Goal: Task Accomplishment & Management: Manage account settings

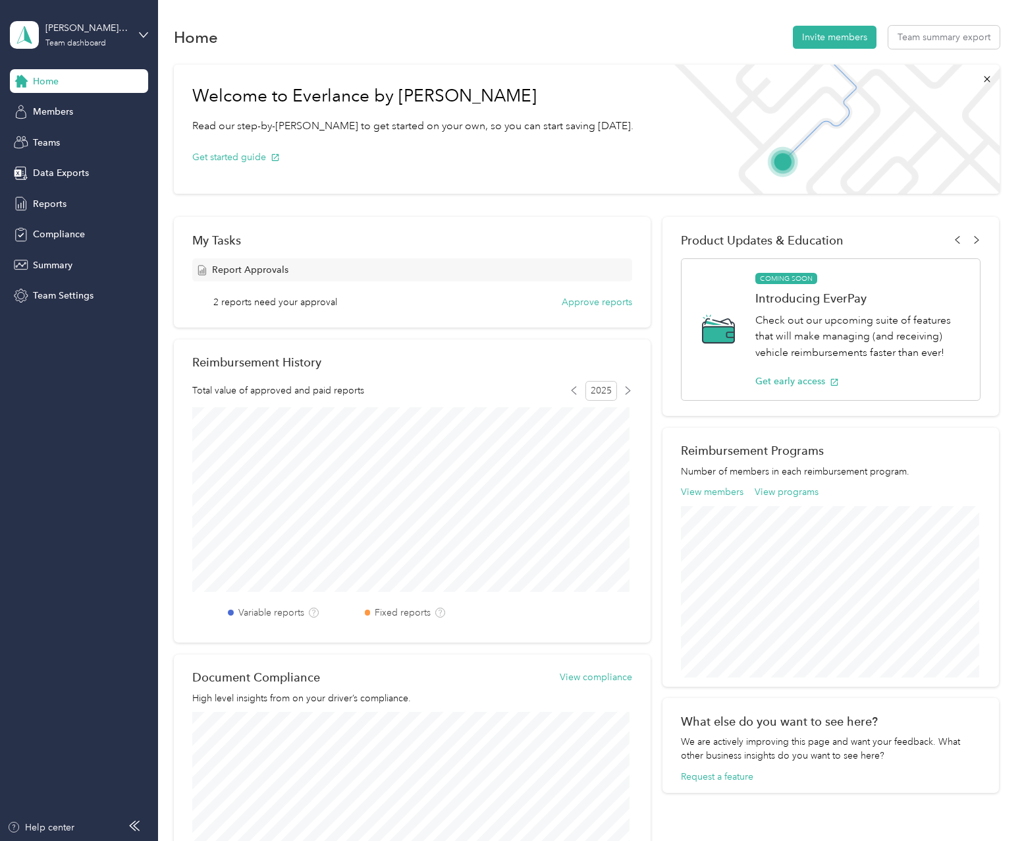
click at [52, 84] on span "Home" at bounding box center [46, 81] width 26 height 14
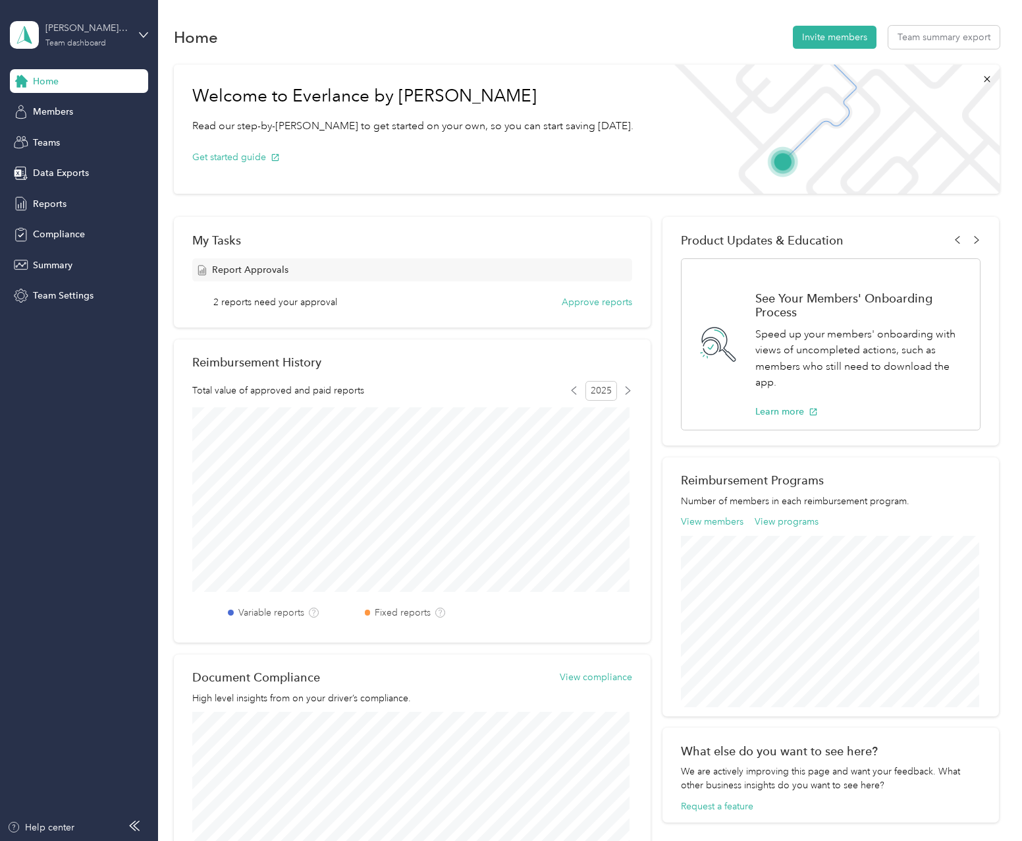
click at [96, 40] on div "Team dashboard" at bounding box center [75, 44] width 61 height 8
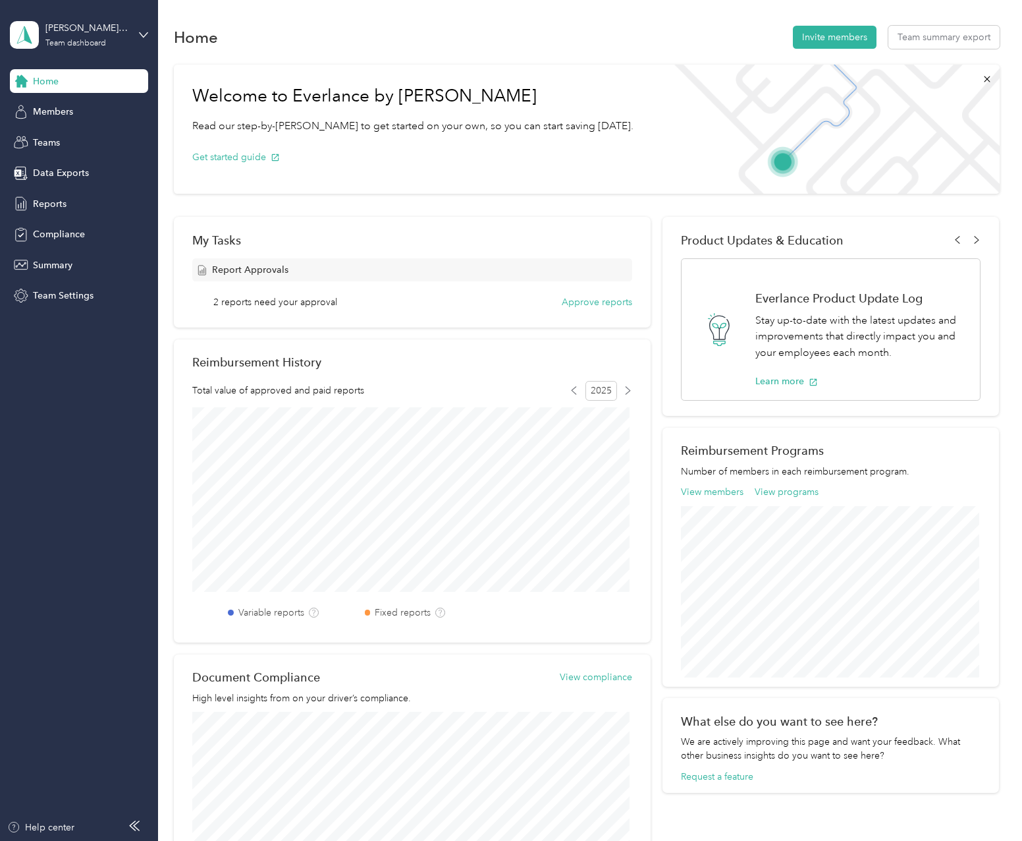
click at [86, 139] on div "Personal dashboard" at bounding box center [62, 138] width 83 height 14
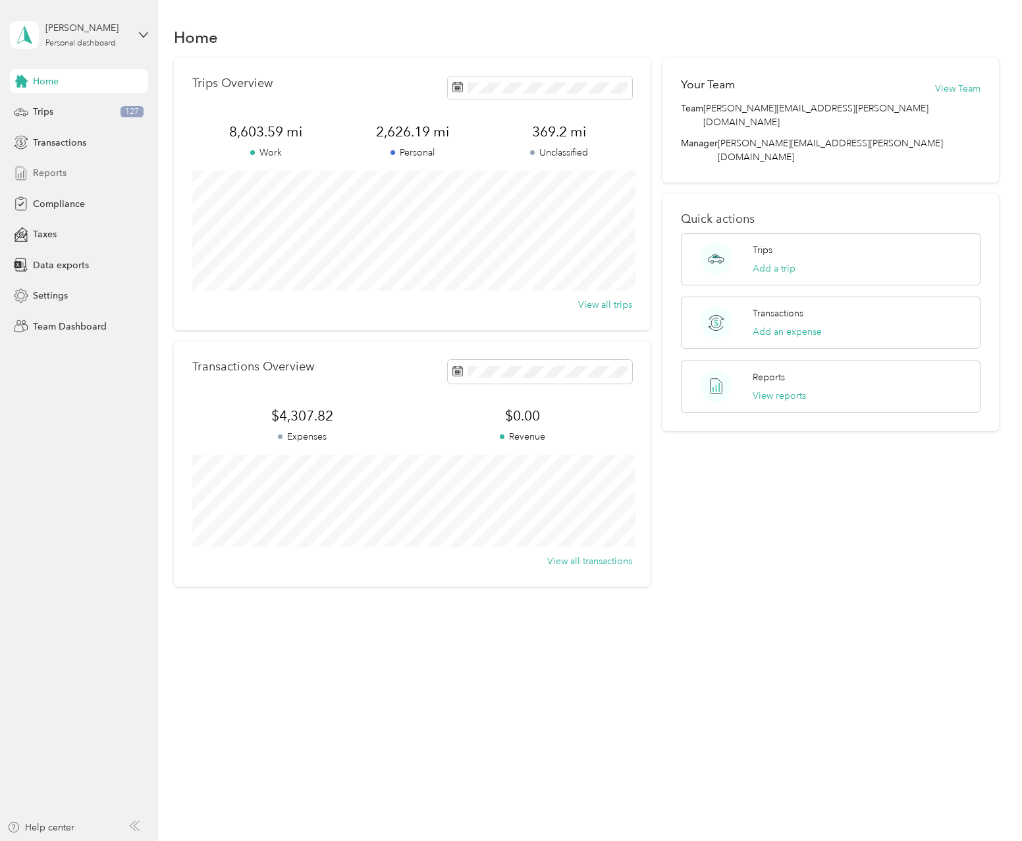
click at [51, 174] on span "Reports" at bounding box center [50, 173] width 34 height 14
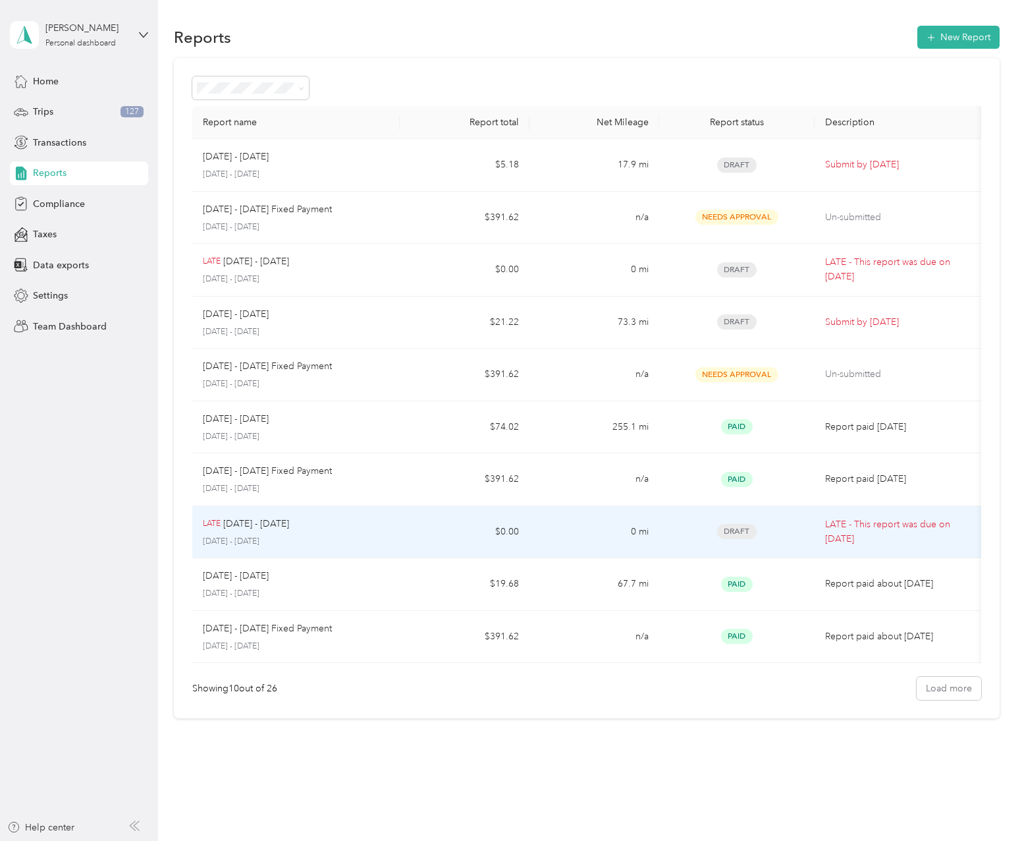
click at [333, 538] on p "[DATE] - [DATE]" at bounding box center [296, 542] width 186 height 12
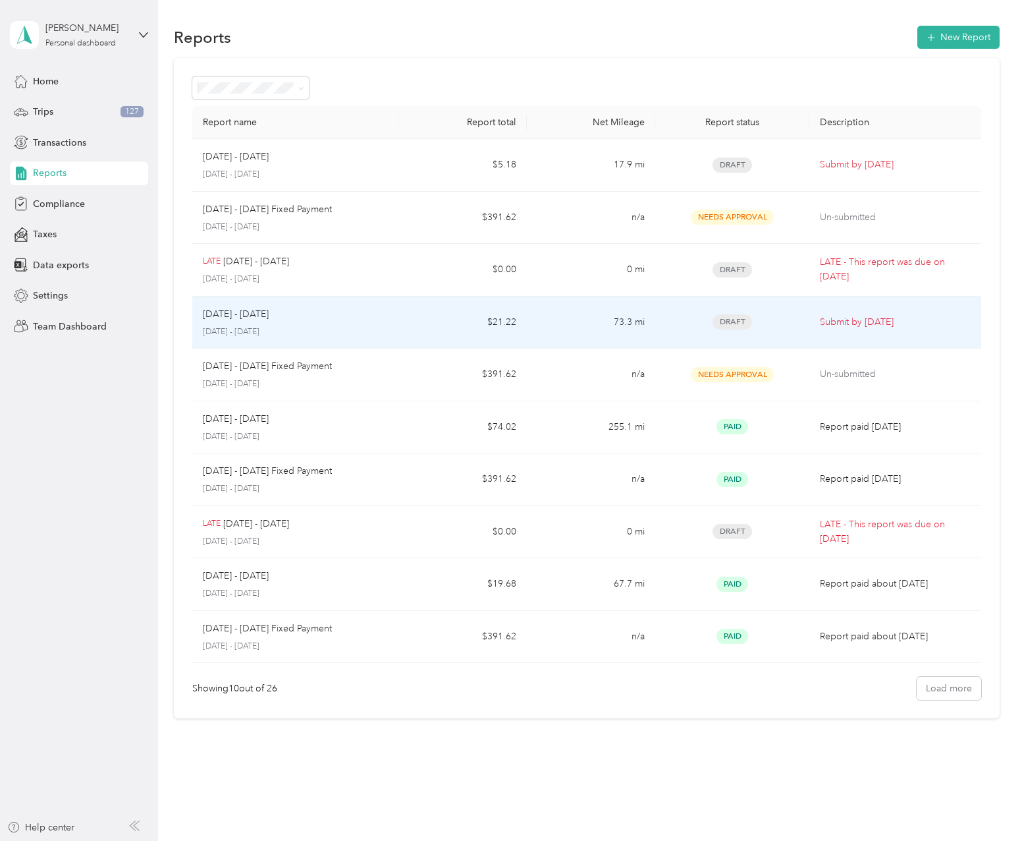
click at [337, 325] on div "[DATE] - [DATE] [DATE] - [DATE]" at bounding box center [295, 322] width 184 height 31
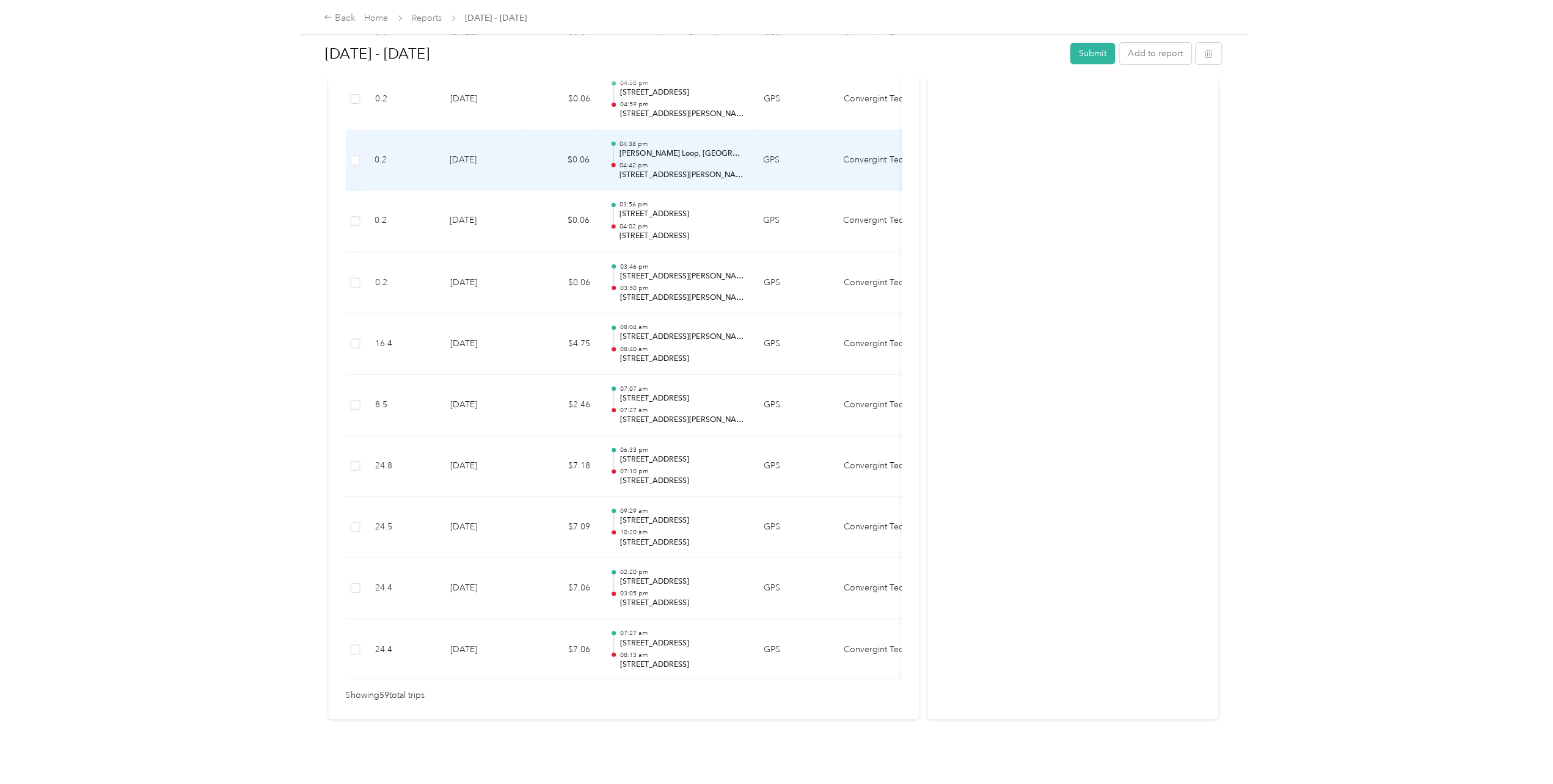
scroll to position [3389, 0]
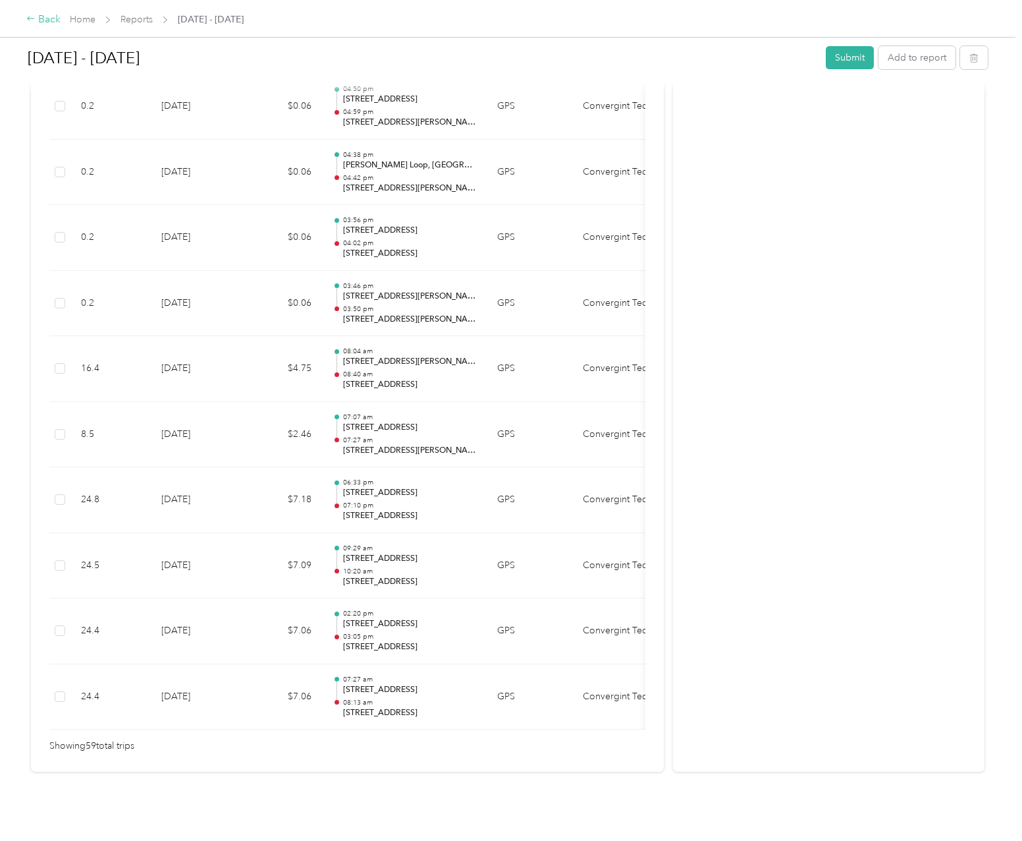
click at [34, 24] on div "Back" at bounding box center [43, 20] width 34 height 16
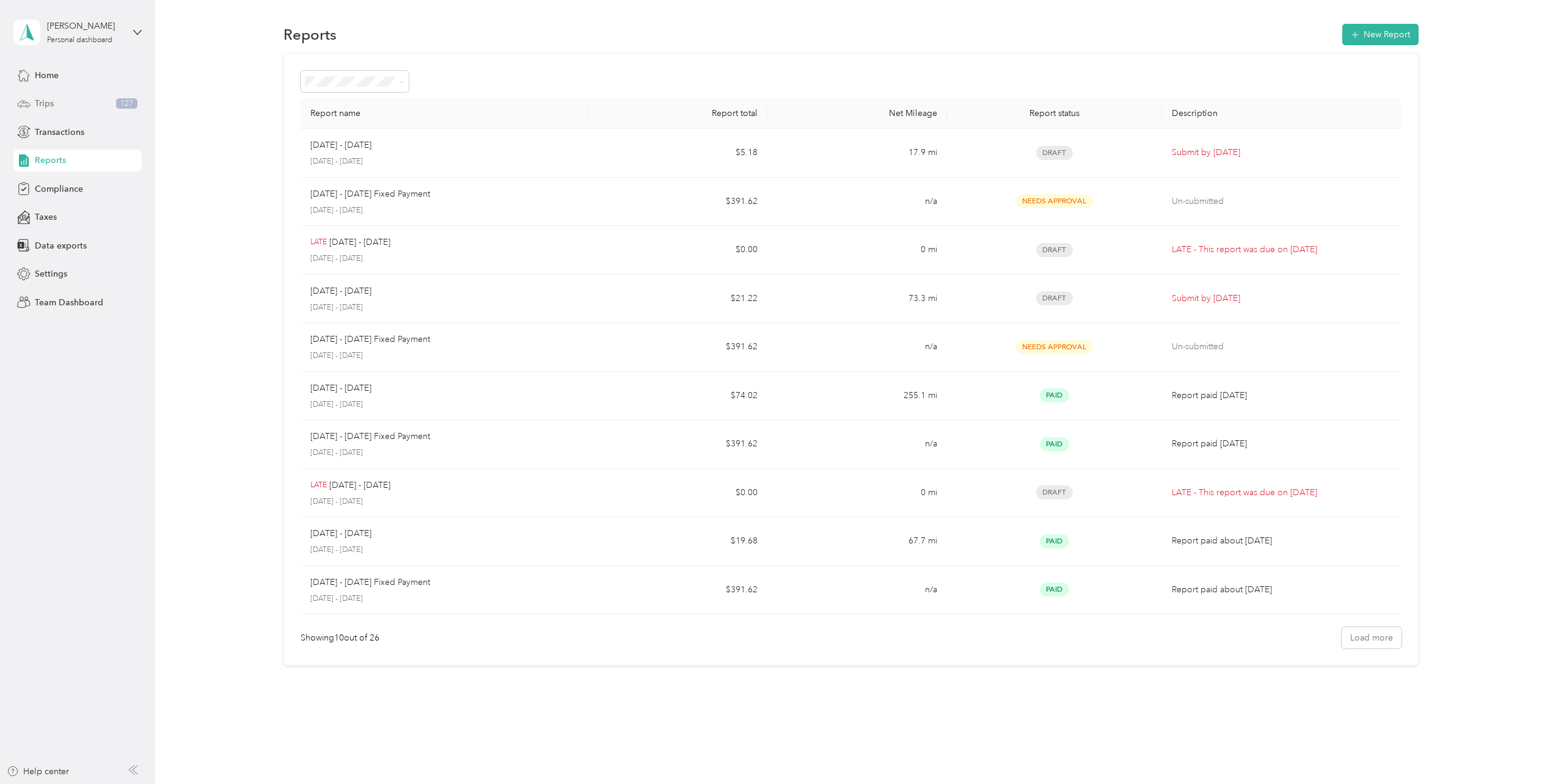
click at [55, 101] on div "Trips 127" at bounding box center [77, 104] width 128 height 22
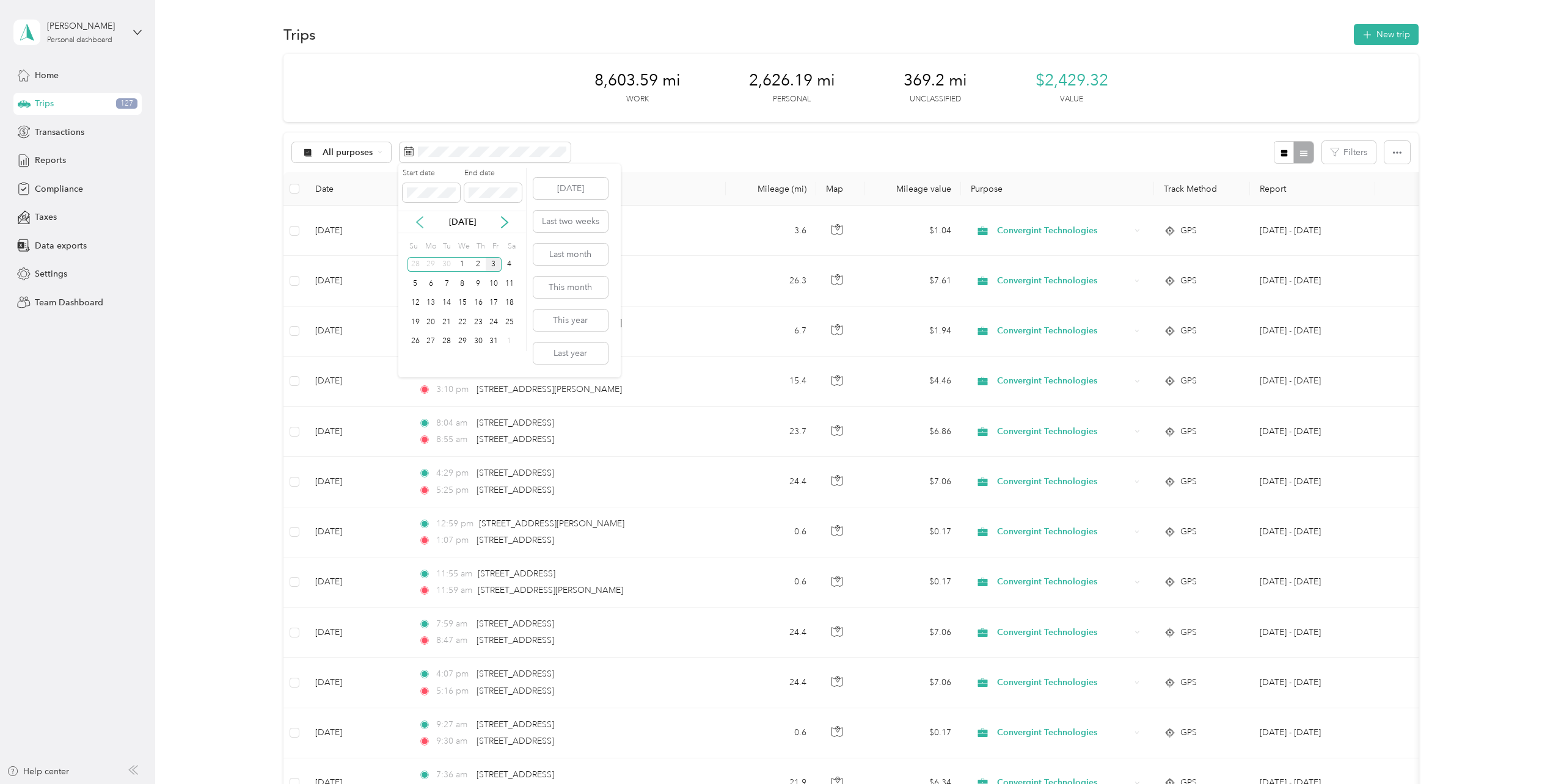
click at [422, 217] on icon at bounding box center [419, 222] width 6 height 11
click at [431, 265] on div "1" at bounding box center [431, 264] width 16 height 15
click at [441, 342] on div "30" at bounding box center [446, 341] width 16 height 15
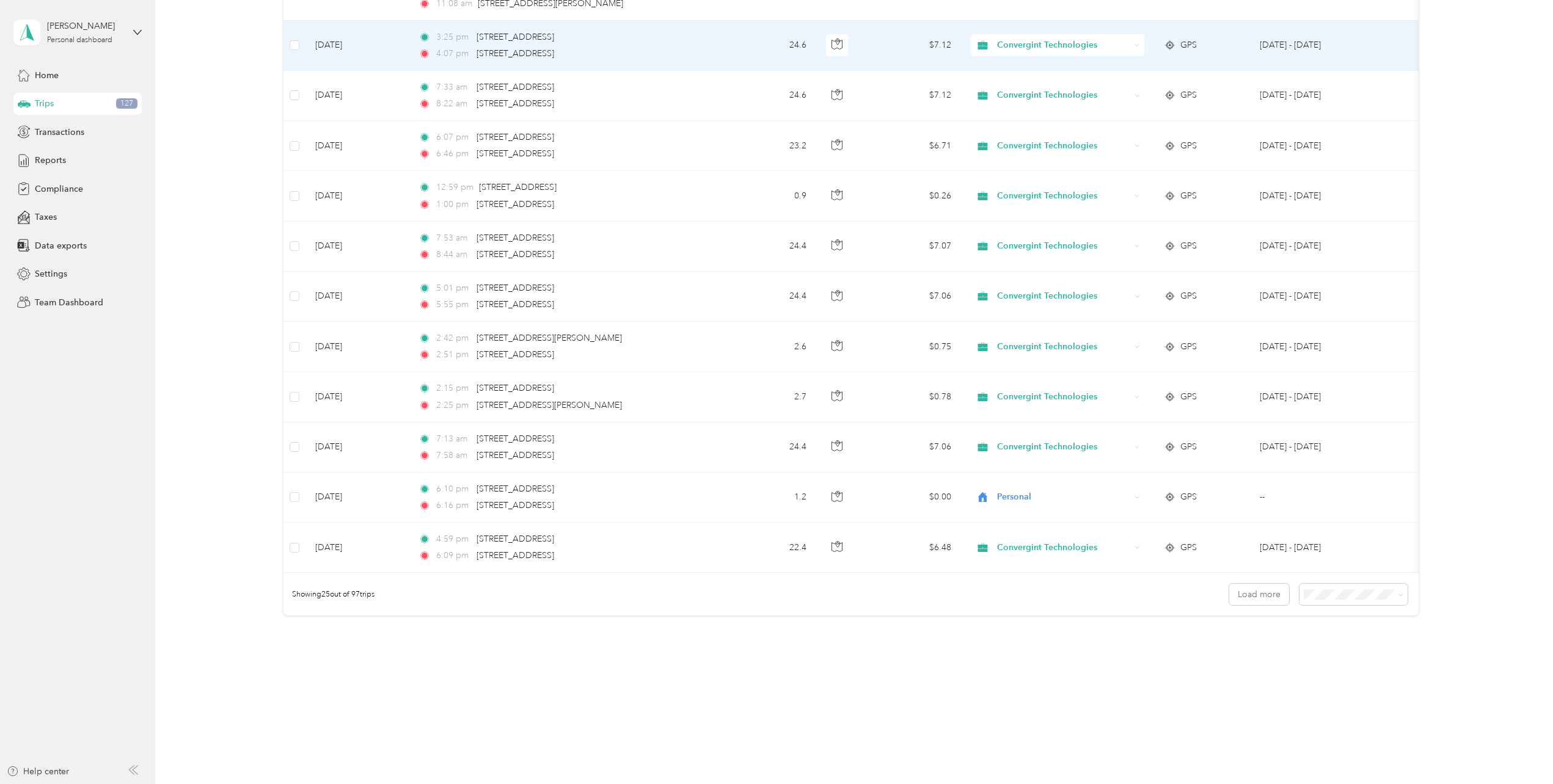
scroll to position [889, 0]
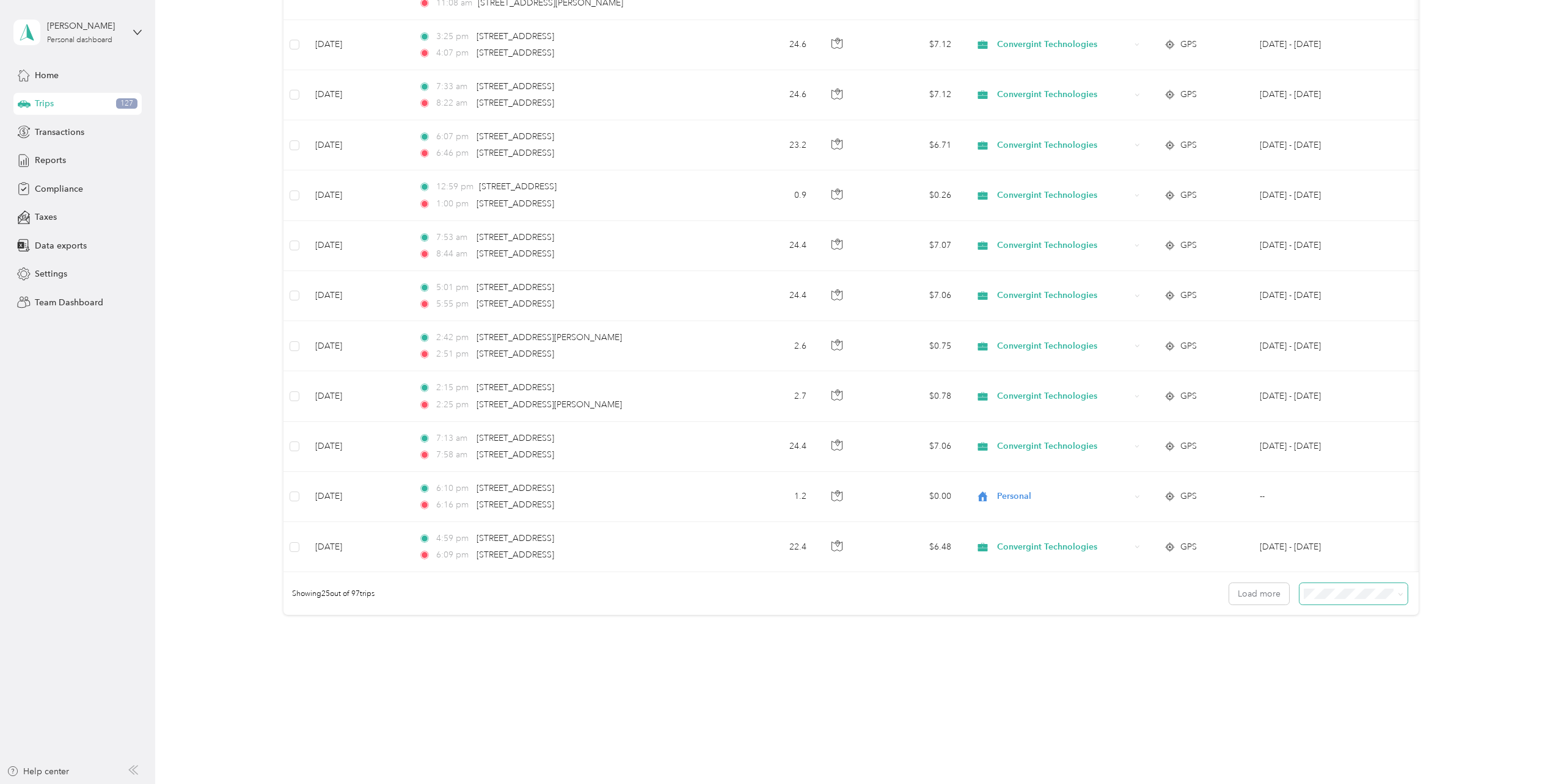
click at [948, 601] on span at bounding box center [1353, 593] width 108 height 21
click at [948, 597] on span at bounding box center [1400, 593] width 6 height 10
click at [948, 656] on div "100 per load" at bounding box center [1351, 658] width 91 height 13
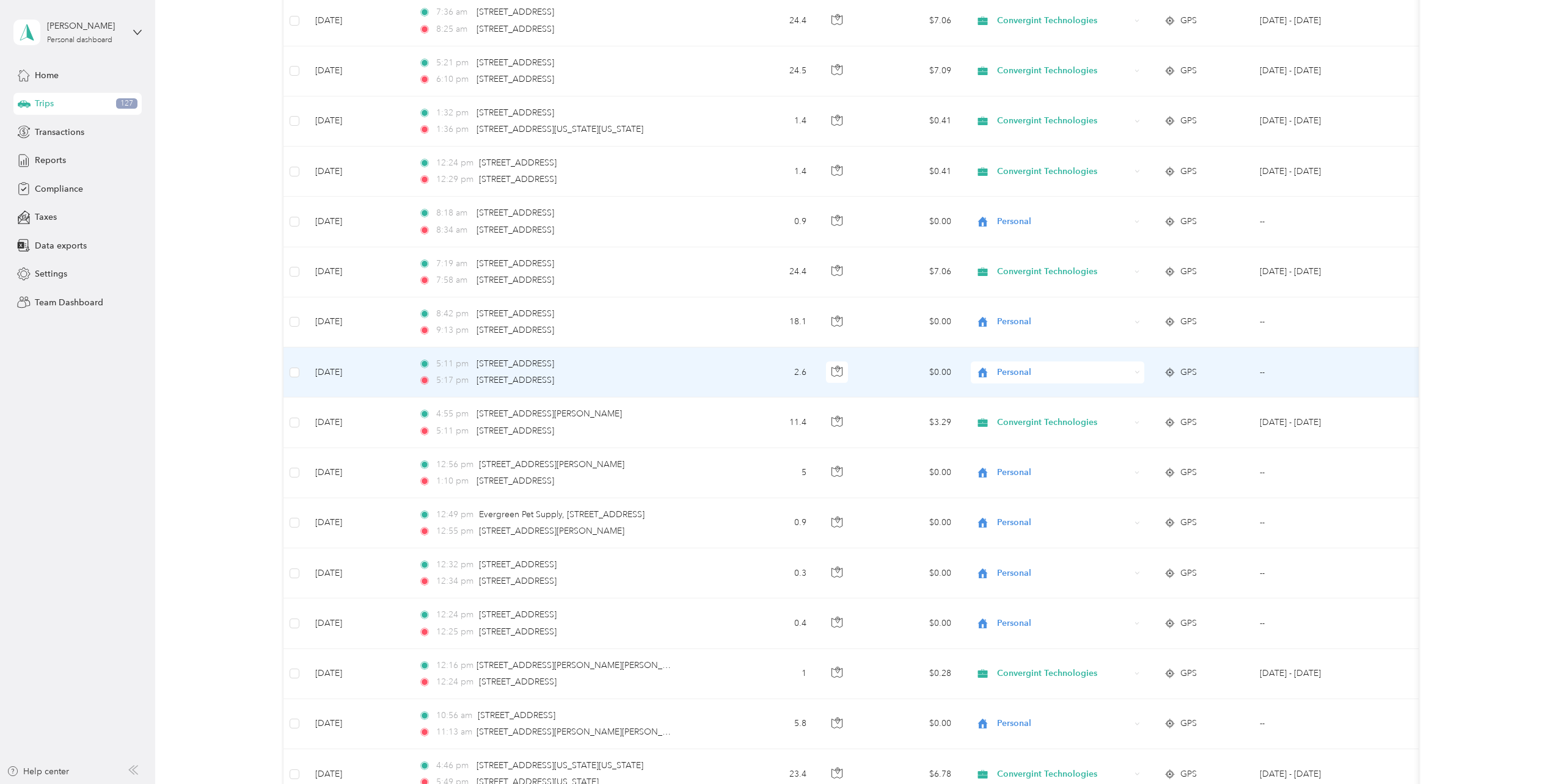
scroll to position [1526, 0]
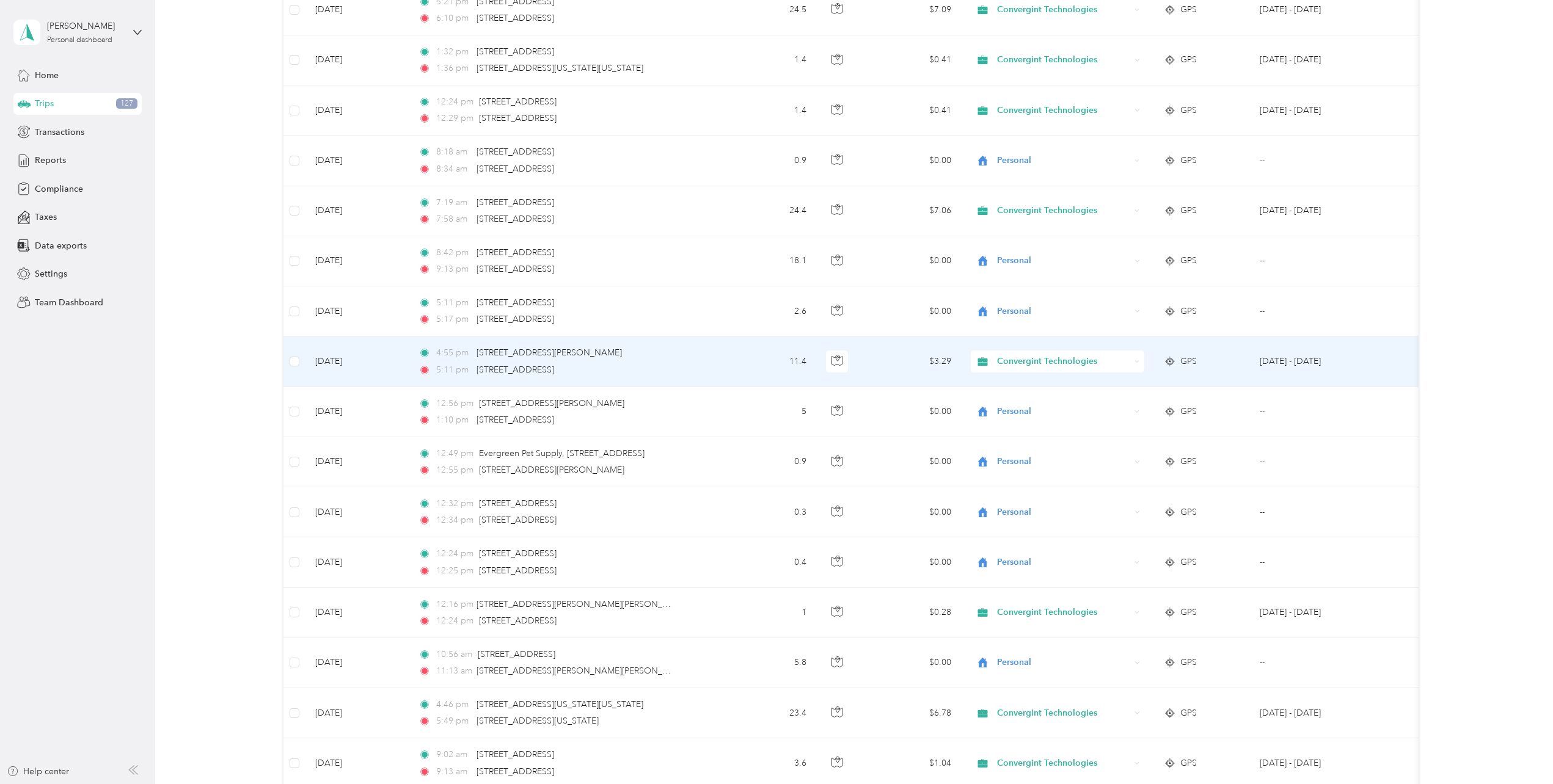
click at [948, 368] on span "Convergint Technologies" at bounding box center [1063, 361] width 134 height 13
click at [948, 407] on span "Personal" at bounding box center [1067, 403] width 134 height 13
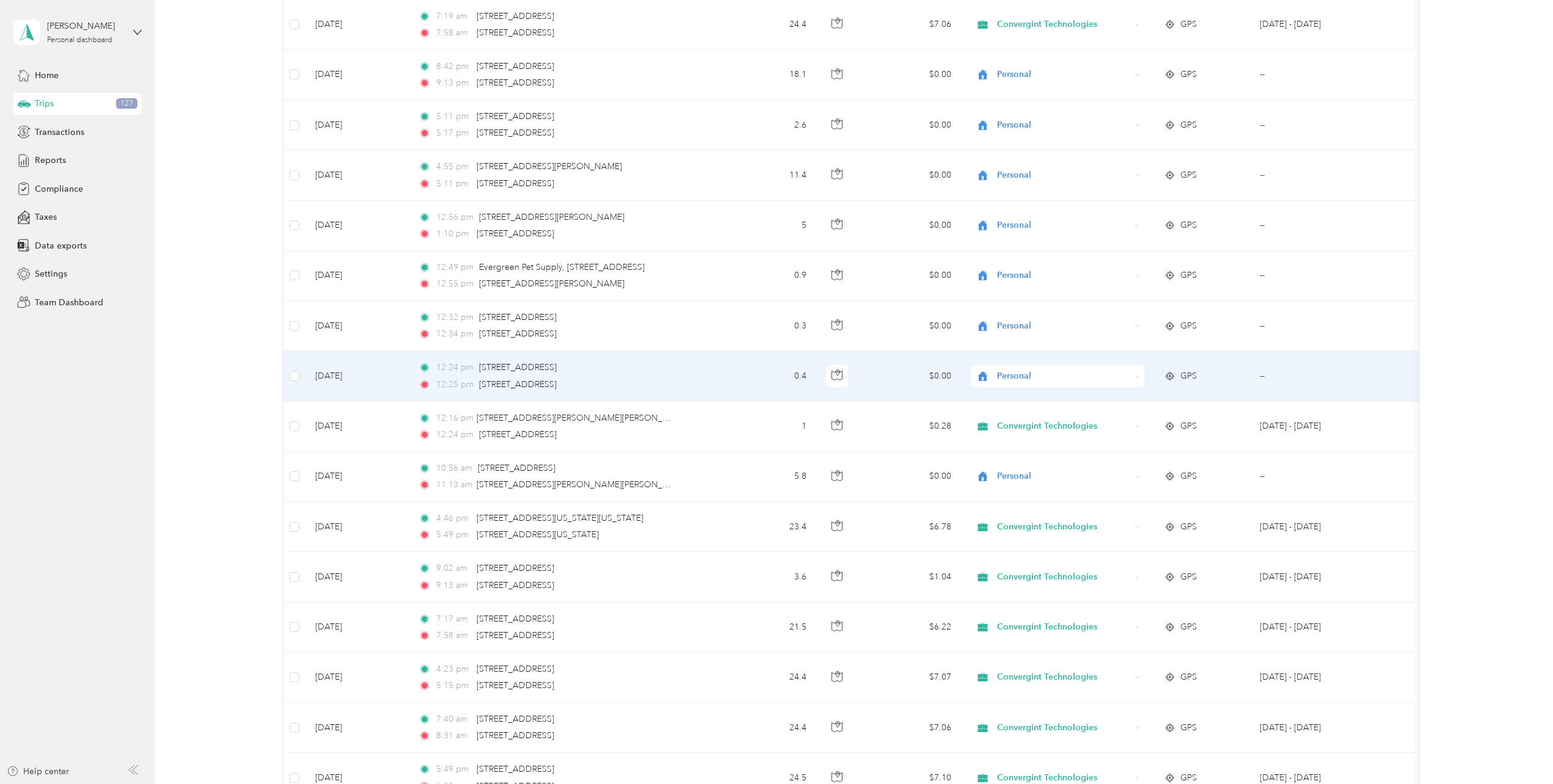
scroll to position [1710, 0]
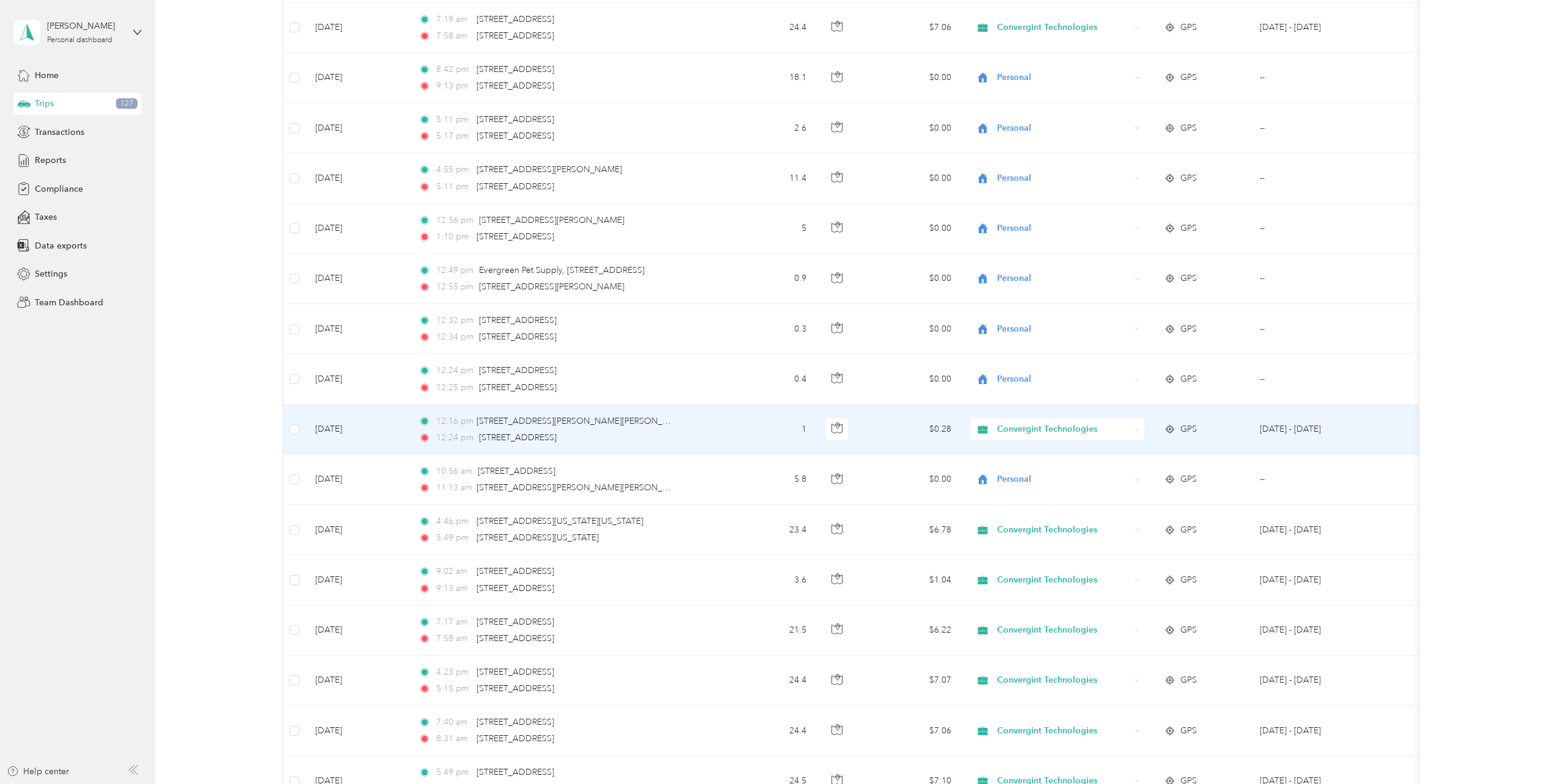
click at [948, 432] on span "Convergint Technologies" at bounding box center [1063, 429] width 134 height 13
click at [948, 471] on span "Personal" at bounding box center [1067, 474] width 134 height 13
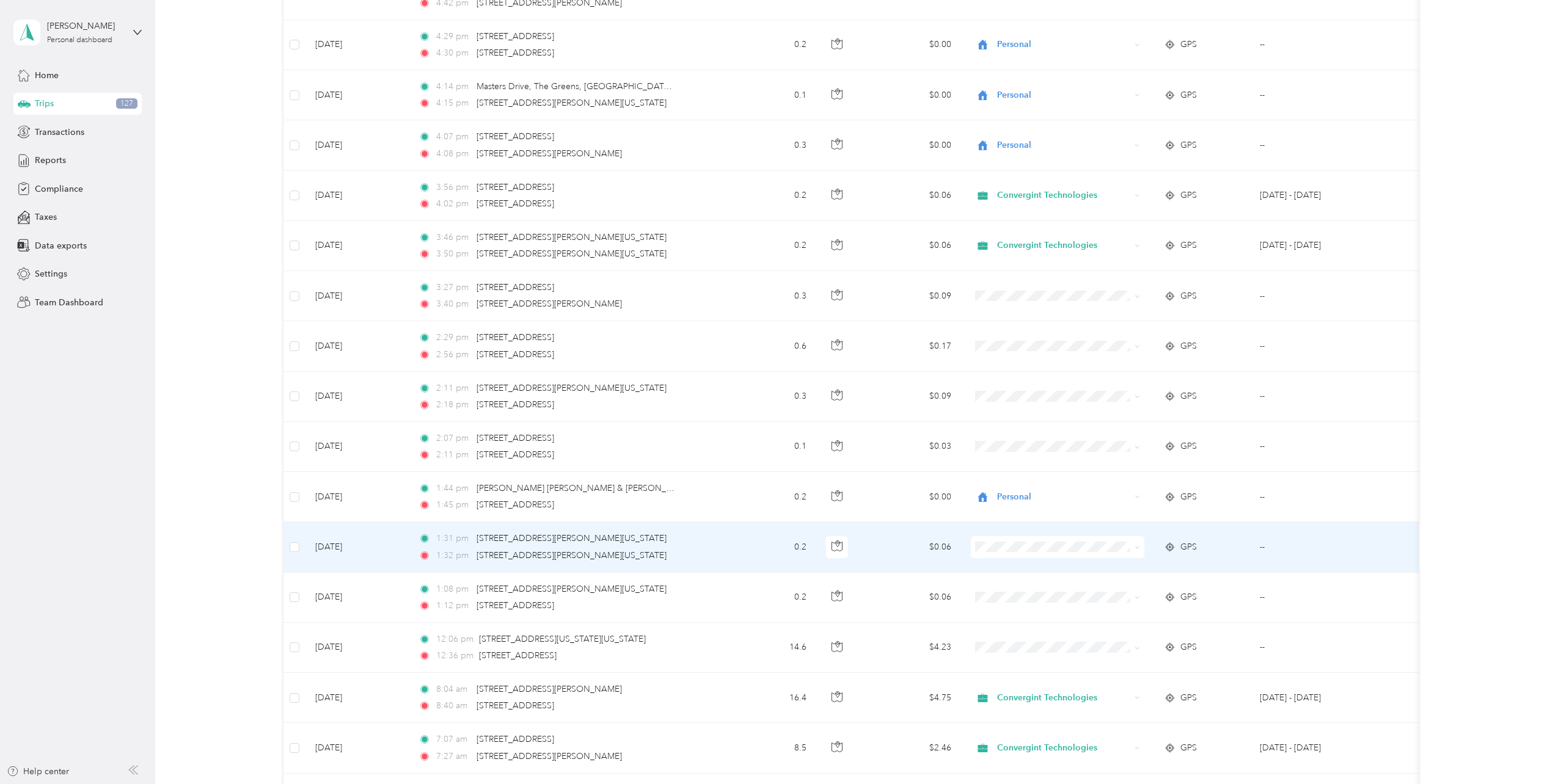
scroll to position [3968, 0]
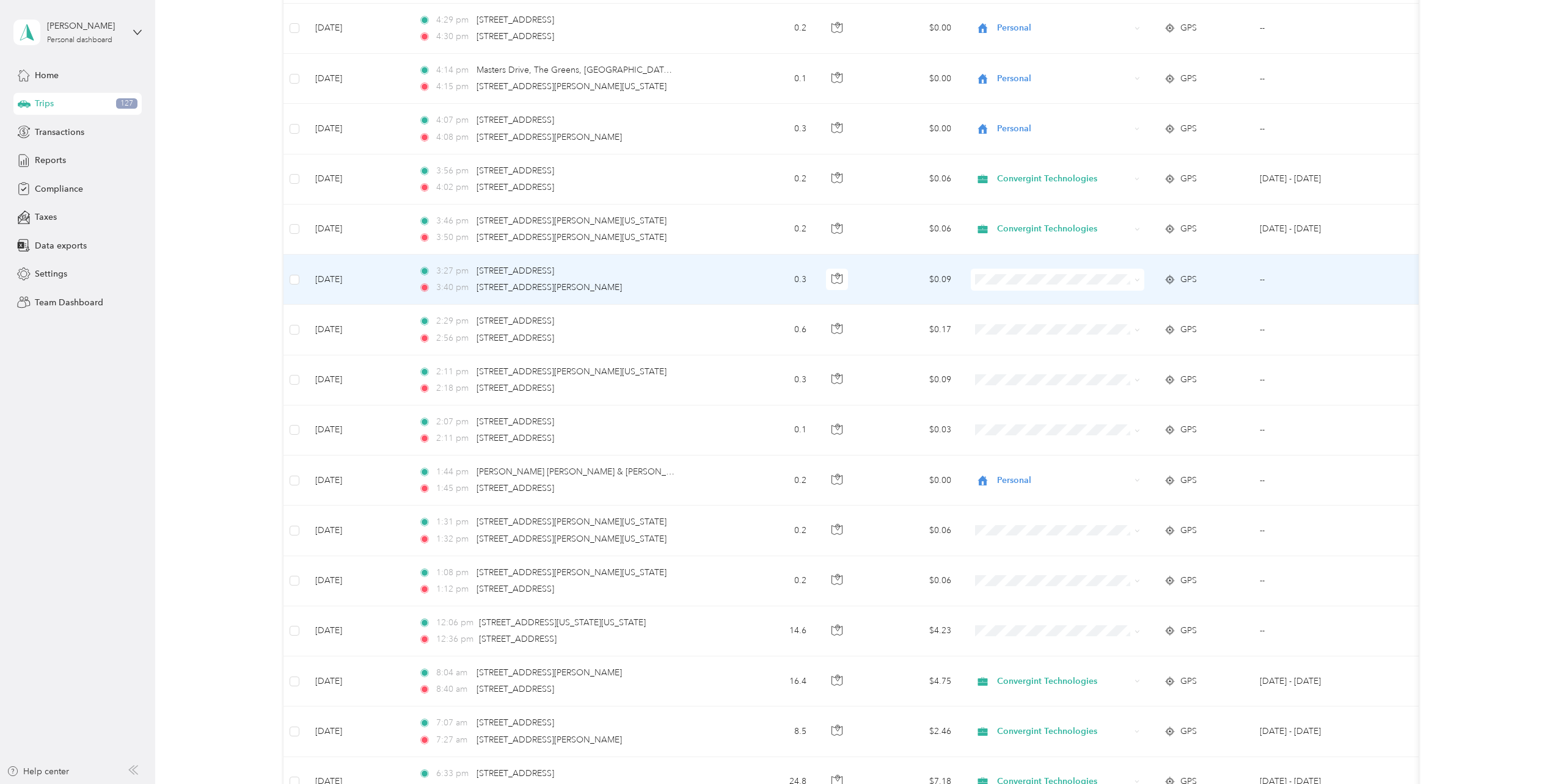
click at [948, 281] on icon at bounding box center [1137, 280] width 6 height 6
click at [948, 330] on li "Personal" at bounding box center [1057, 323] width 173 height 21
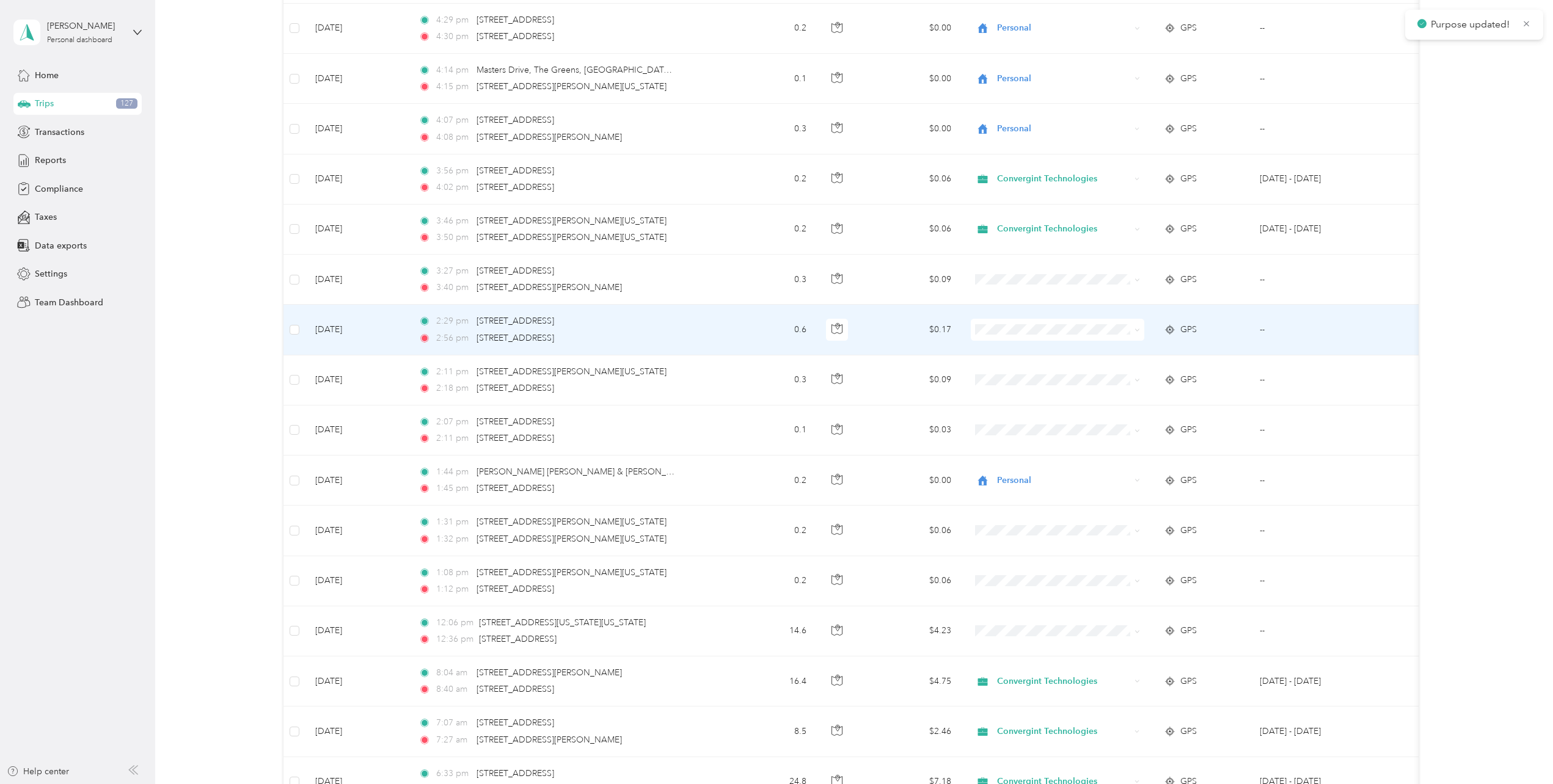
click at [948, 330] on icon at bounding box center [1137, 330] width 6 height 6
click at [948, 377] on span "Personal" at bounding box center [1067, 374] width 134 height 13
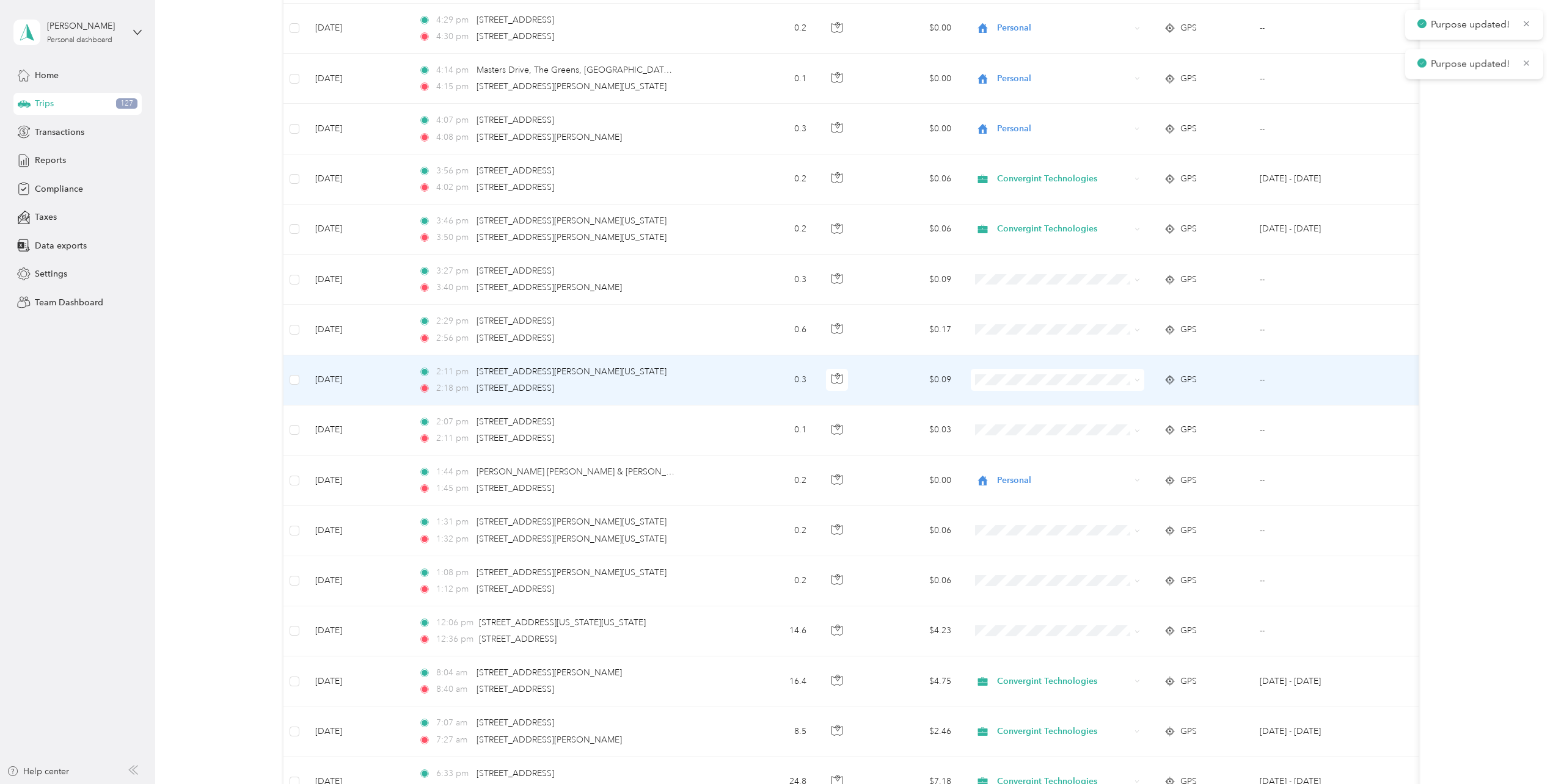
click at [948, 382] on icon at bounding box center [1137, 380] width 6 height 6
click at [948, 422] on span "Personal" at bounding box center [1067, 424] width 134 height 13
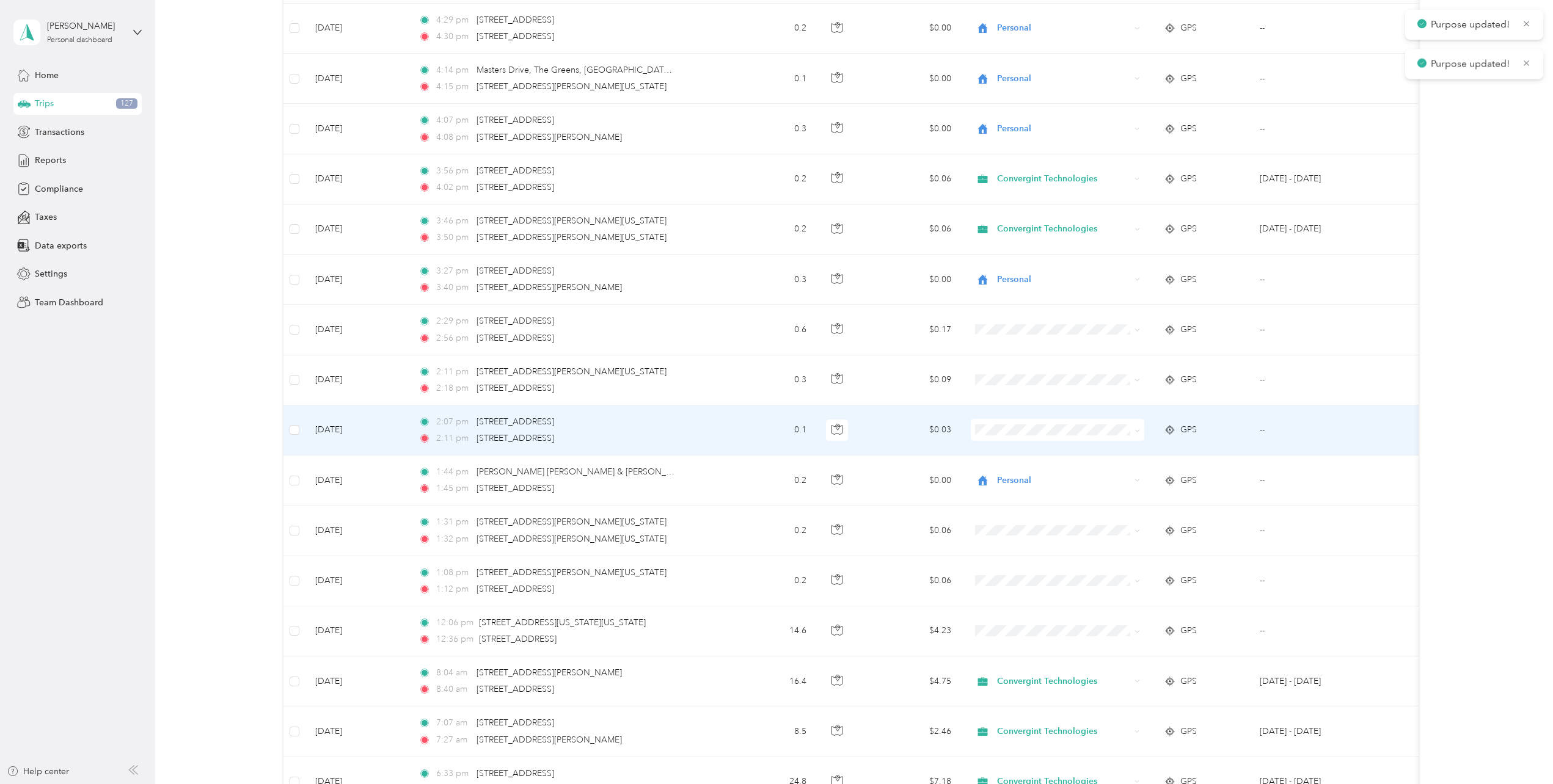
click at [948, 432] on icon at bounding box center [1137, 431] width 6 height 6
click at [948, 470] on span "Personal" at bounding box center [1067, 474] width 134 height 13
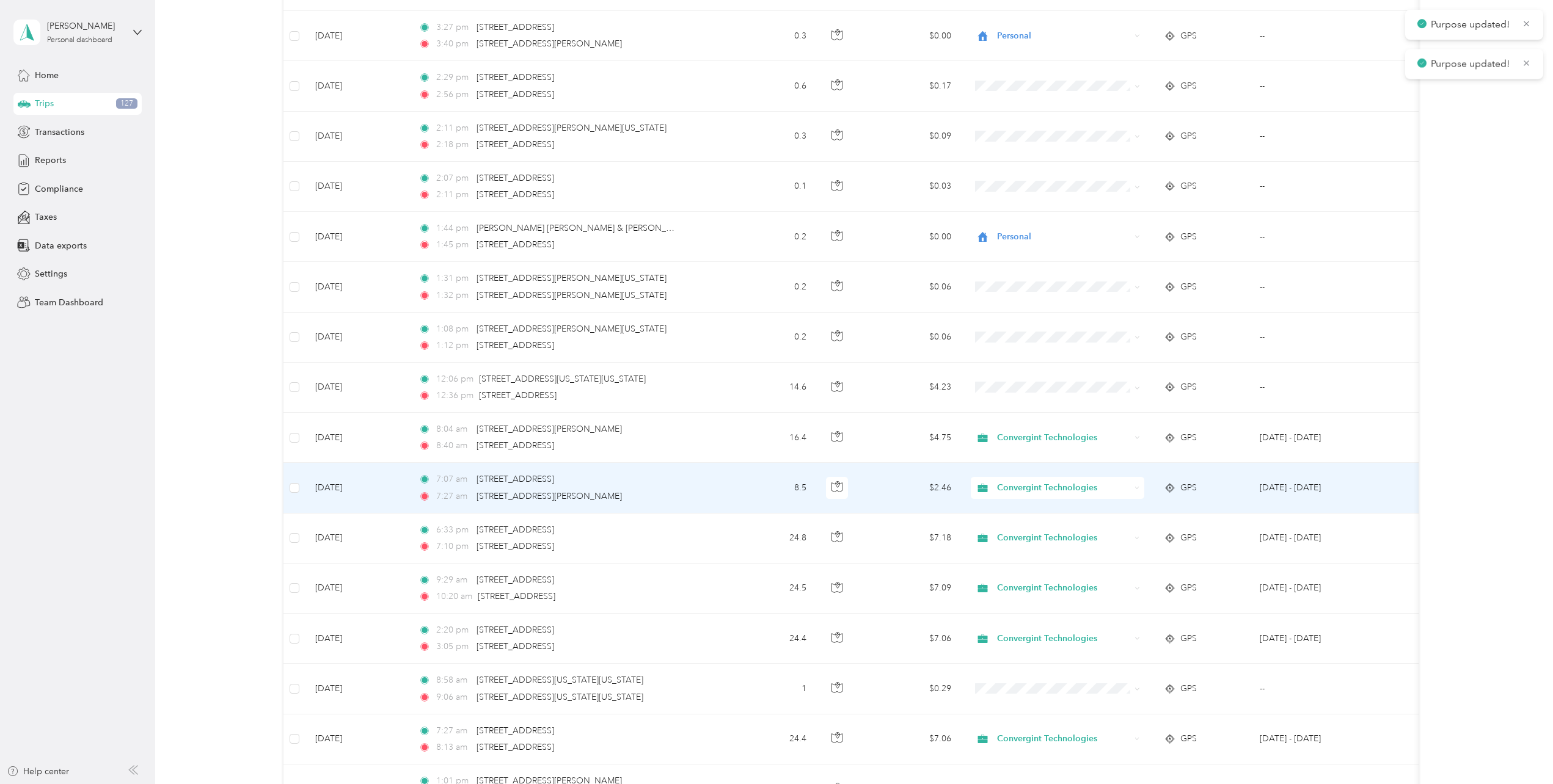
scroll to position [4212, 0]
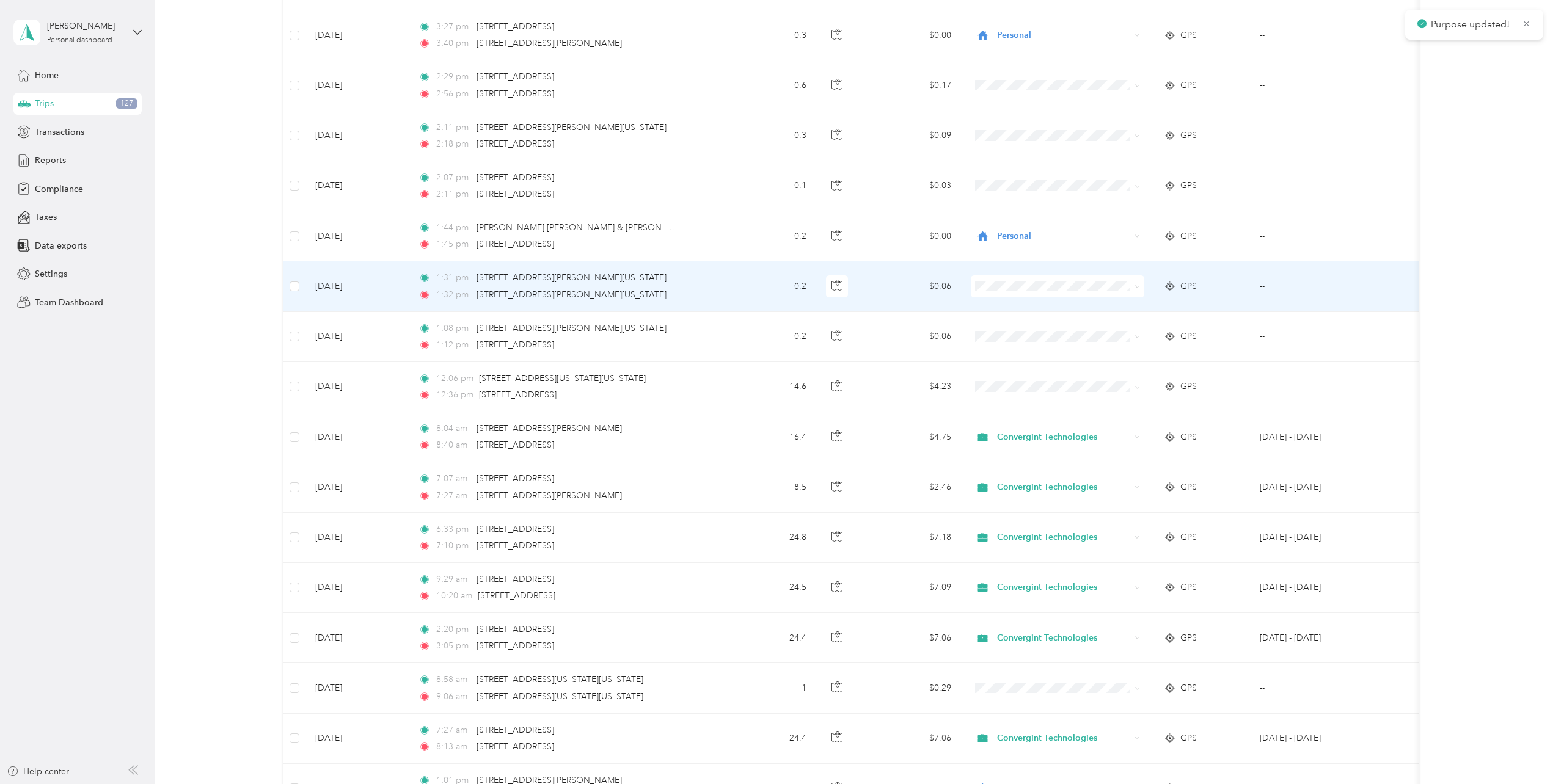
drag, startPoint x: 1139, startPoint y: 278, endPoint x: 1113, endPoint y: 314, distance: 44.4
click at [948, 280] on span at bounding box center [1057, 286] width 173 height 22
click at [948, 289] on icon at bounding box center [1137, 286] width 6 height 6
click at [948, 326] on span "Personal" at bounding box center [1067, 331] width 134 height 13
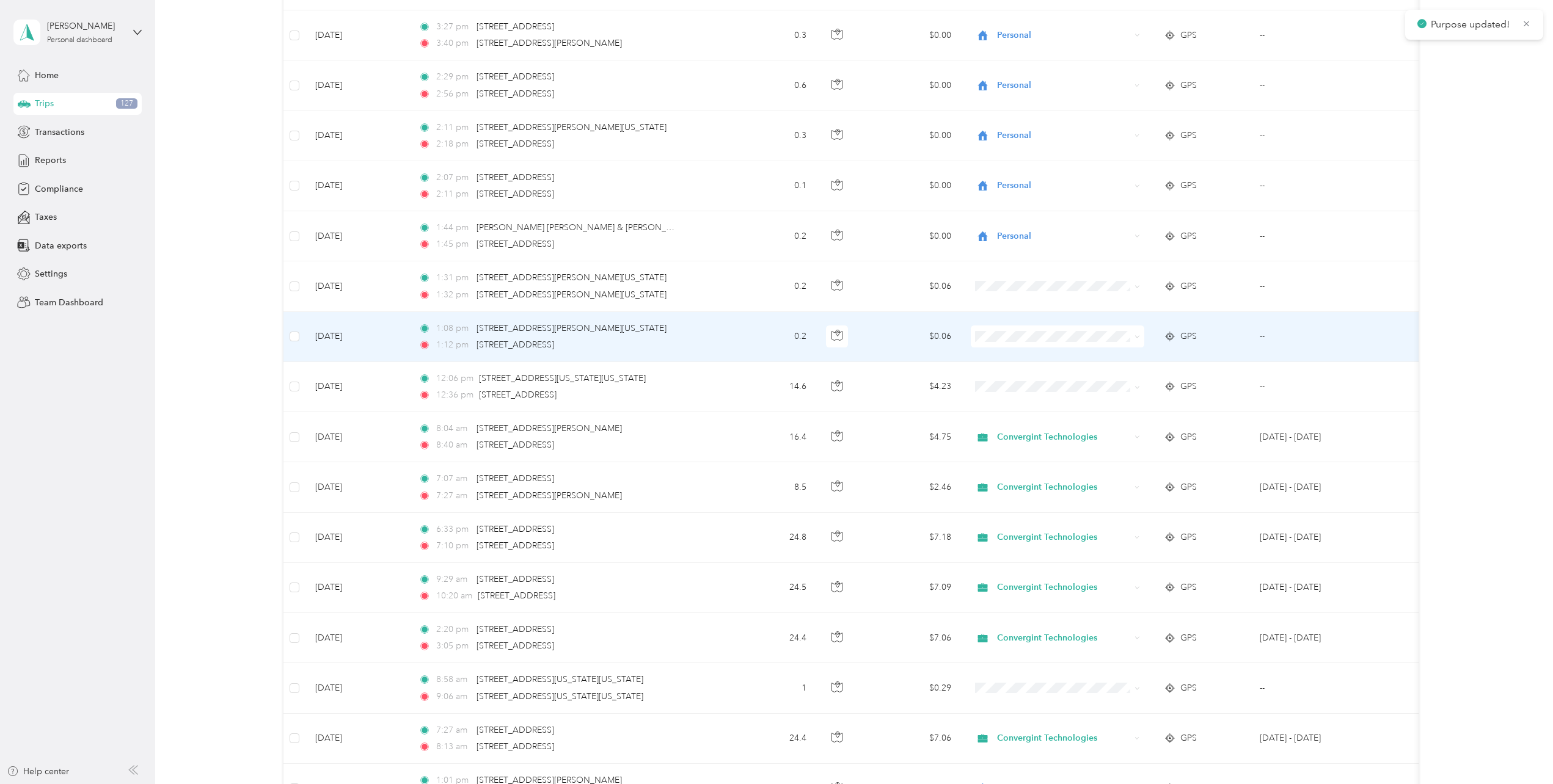
click at [948, 335] on icon at bounding box center [1137, 336] width 6 height 6
click at [948, 384] on span "Personal" at bounding box center [1067, 381] width 134 height 13
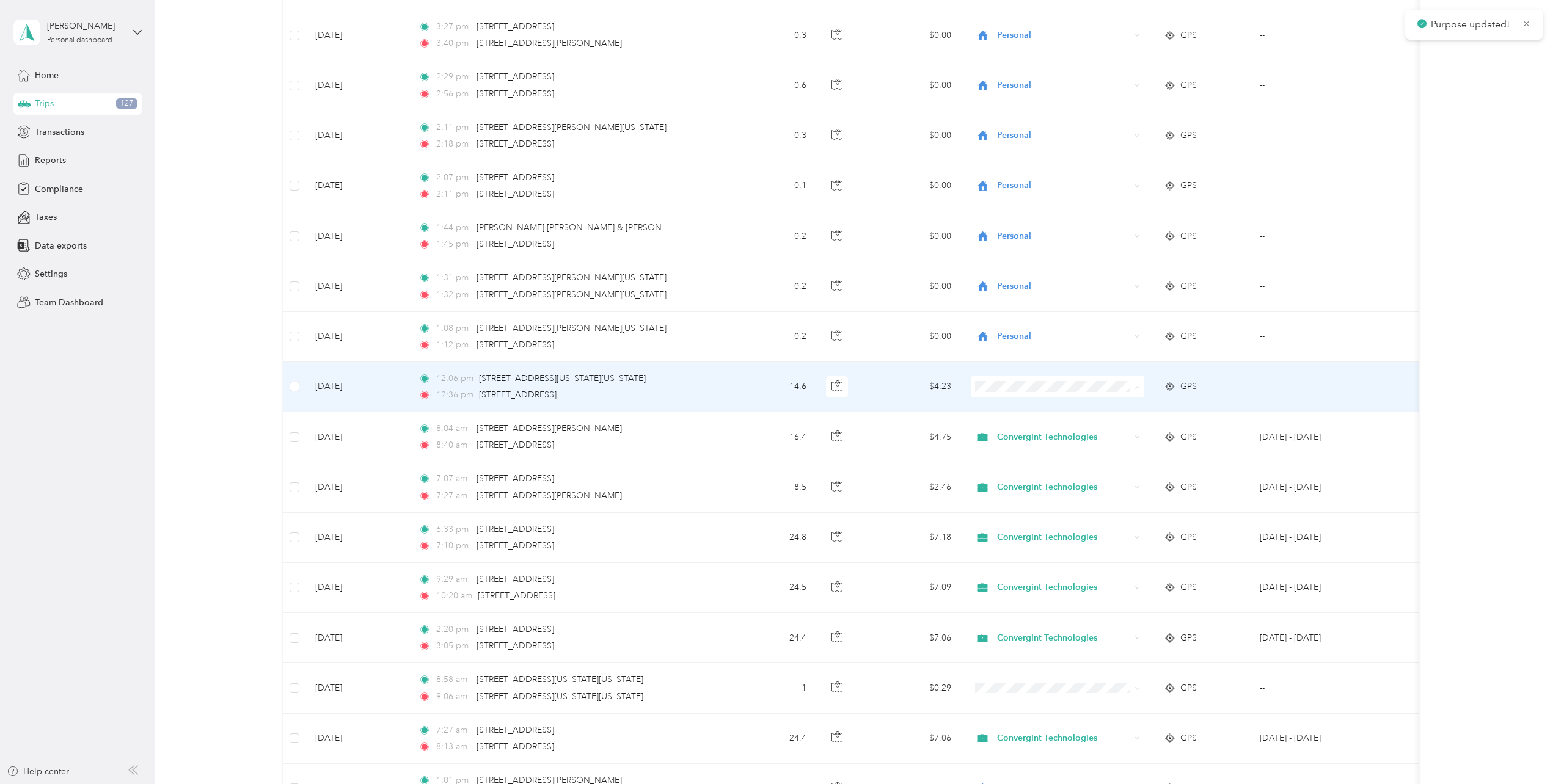
click at [948, 408] on span "Convergint Technologies" at bounding box center [1067, 410] width 134 height 13
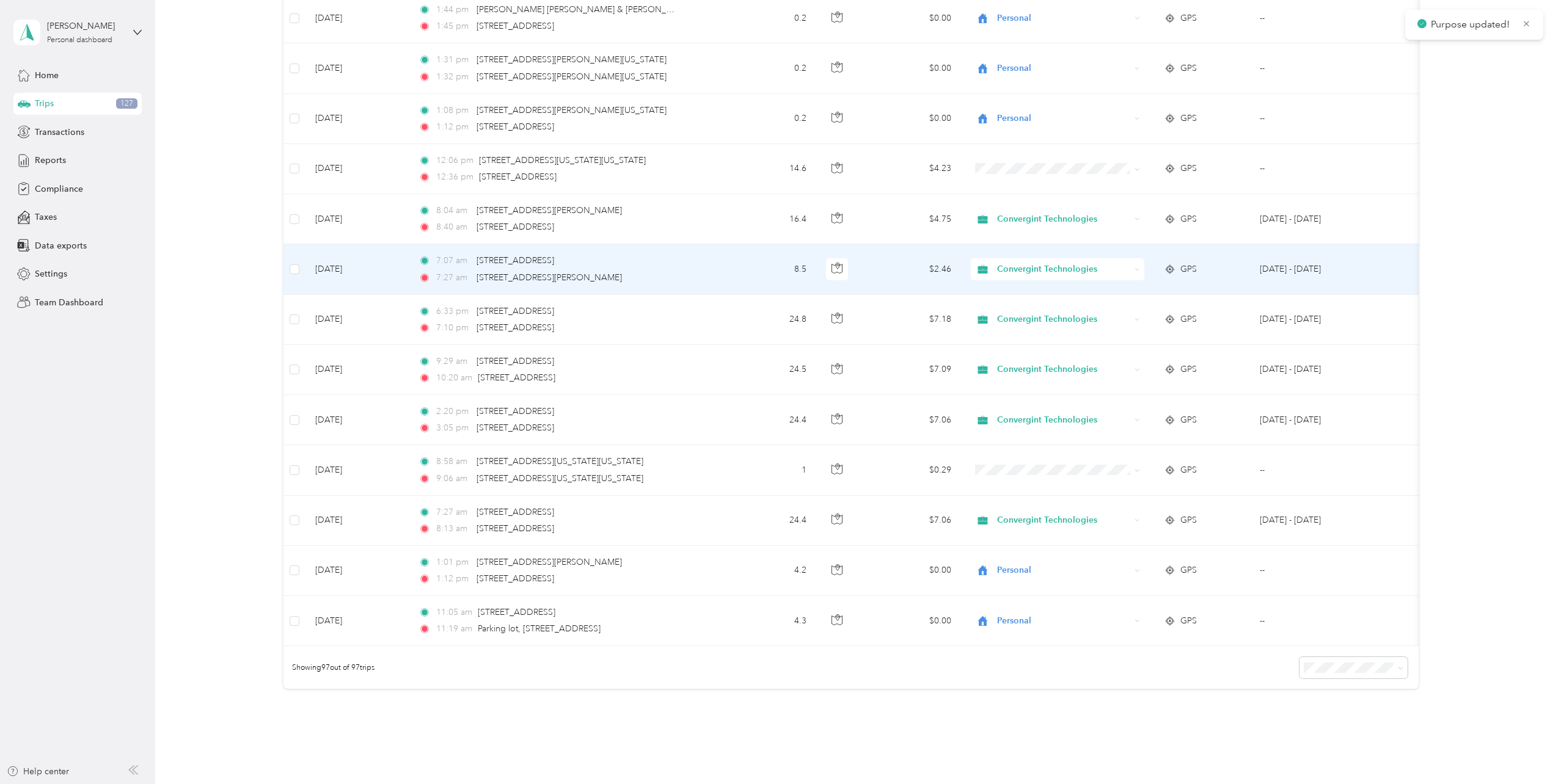
scroll to position [4457, 0]
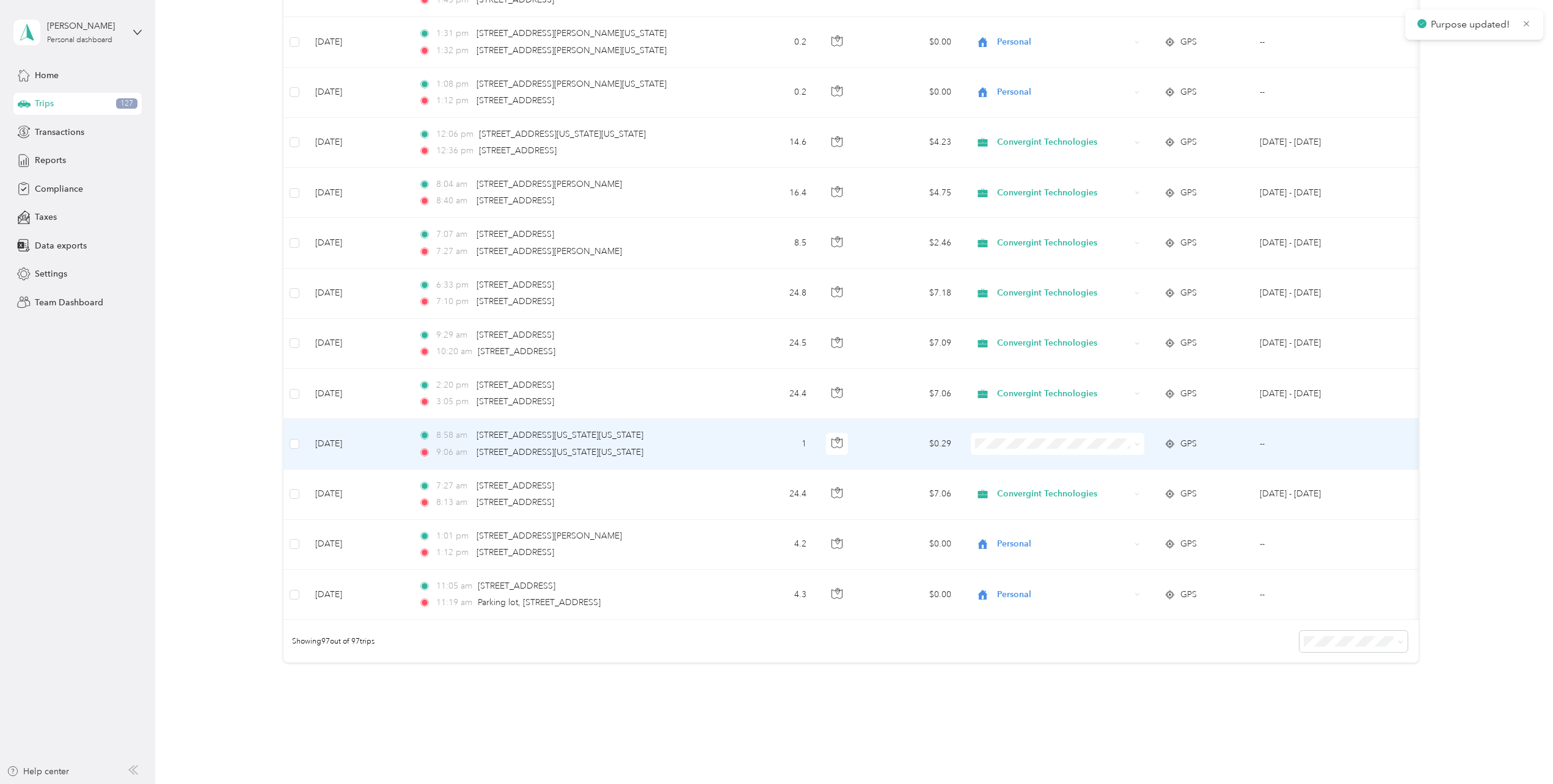
click at [948, 443] on icon at bounding box center [1137, 444] width 6 height 6
click at [948, 486] on span "Personal" at bounding box center [1067, 487] width 134 height 13
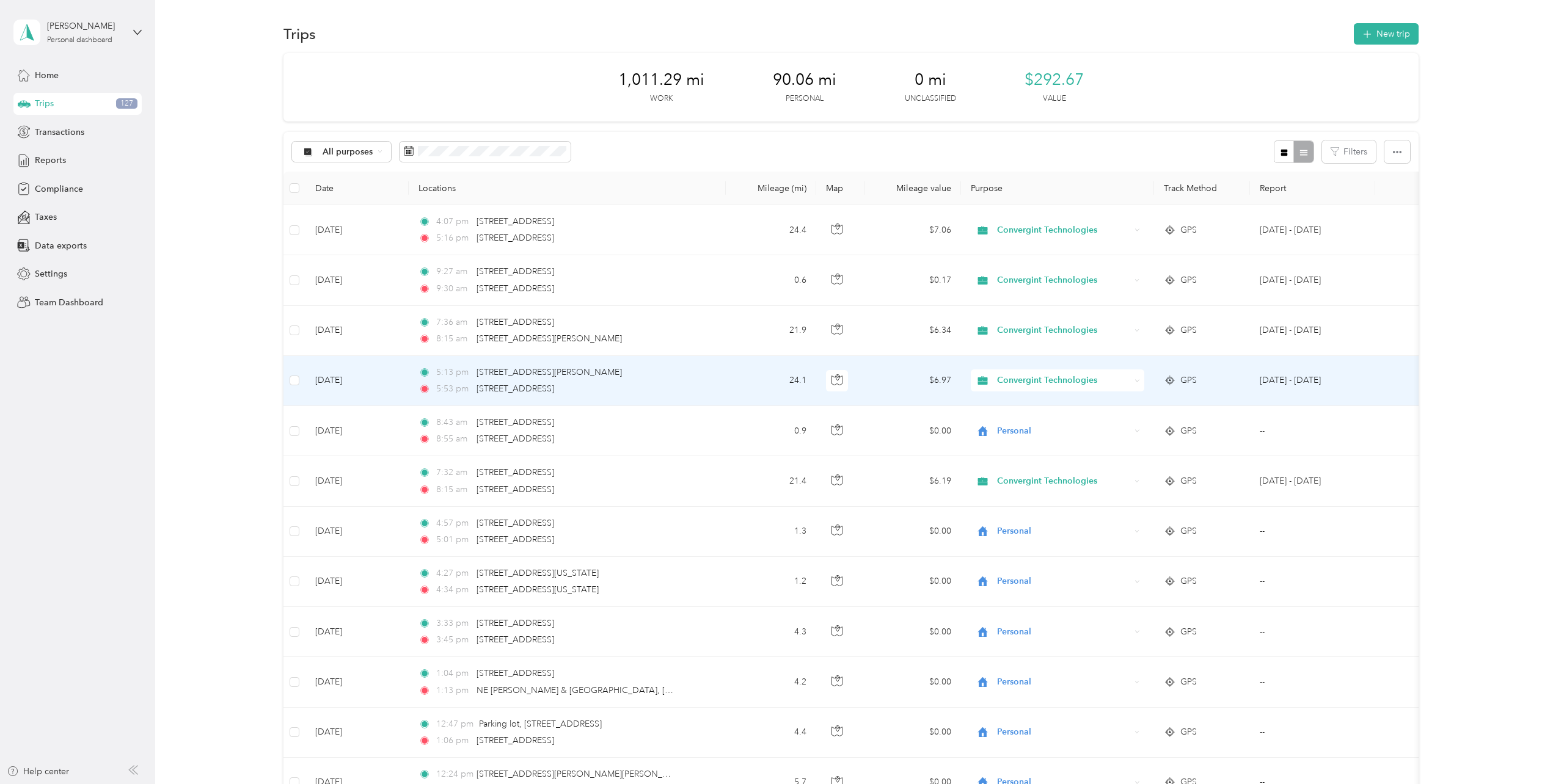
scroll to position [0, 0]
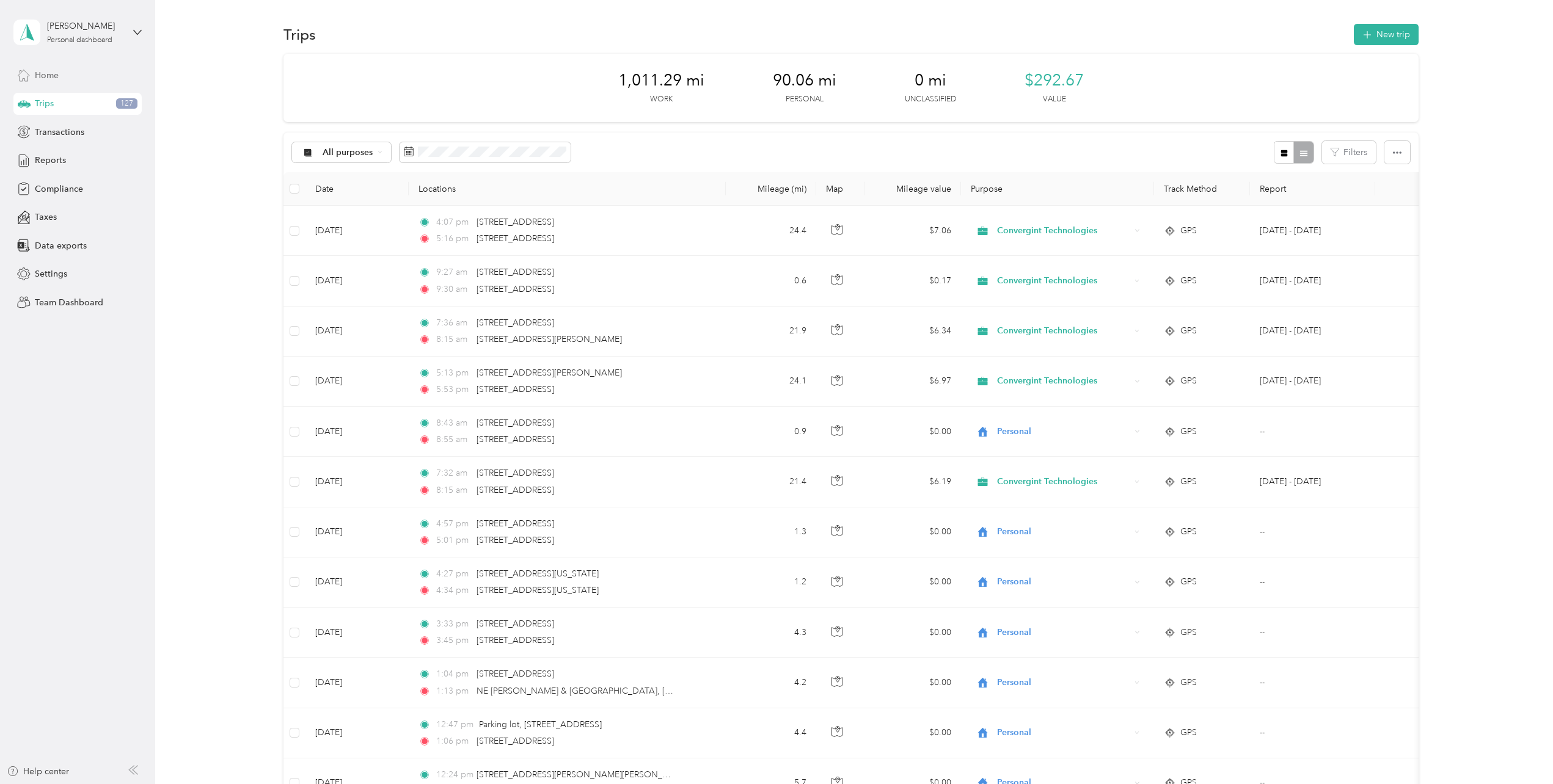
click at [55, 80] on span "Home" at bounding box center [47, 75] width 24 height 13
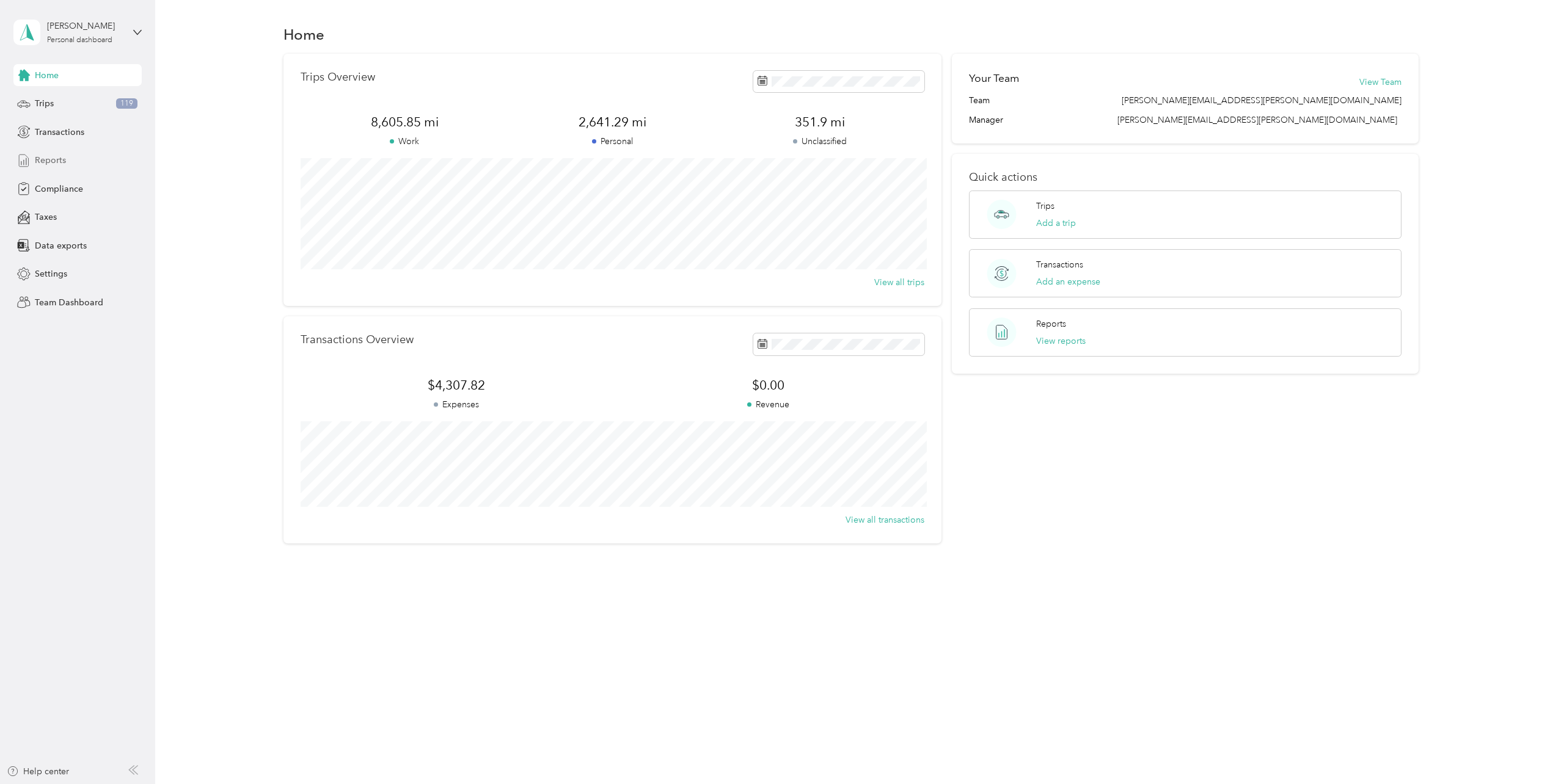
click at [57, 160] on span "Reports" at bounding box center [51, 160] width 32 height 13
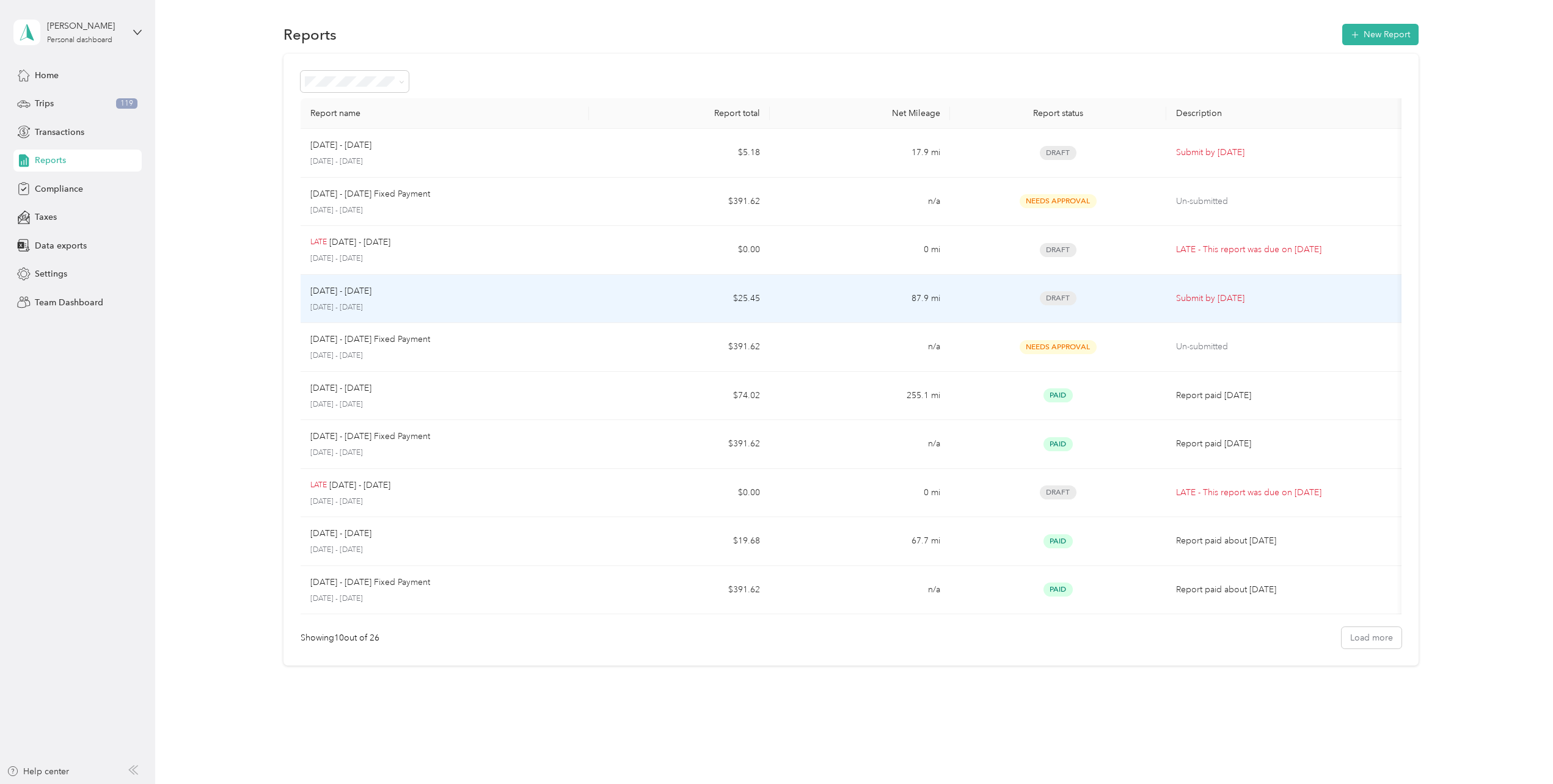
click at [585, 310] on td "[DATE] - [DATE] [DATE] - [DATE]" at bounding box center [444, 298] width 288 height 49
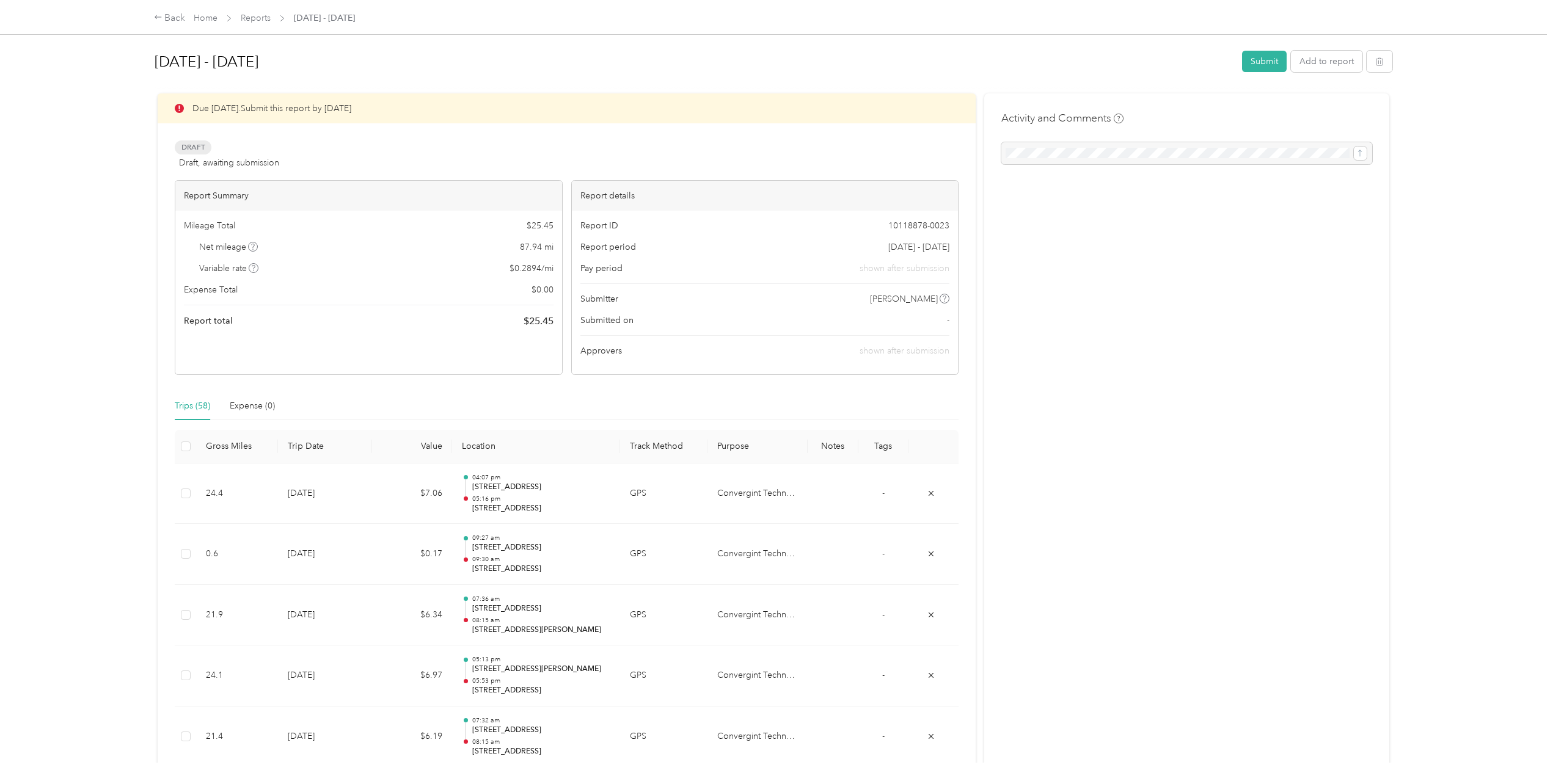
click at [85, 245] on div "Back Home Reports [DATE] - [DATE] [DATE] - [DATE] Submit Add to report Due [DAT…" at bounding box center [773, 392] width 1547 height 784
click at [948, 65] on button "Submit" at bounding box center [1264, 61] width 45 height 21
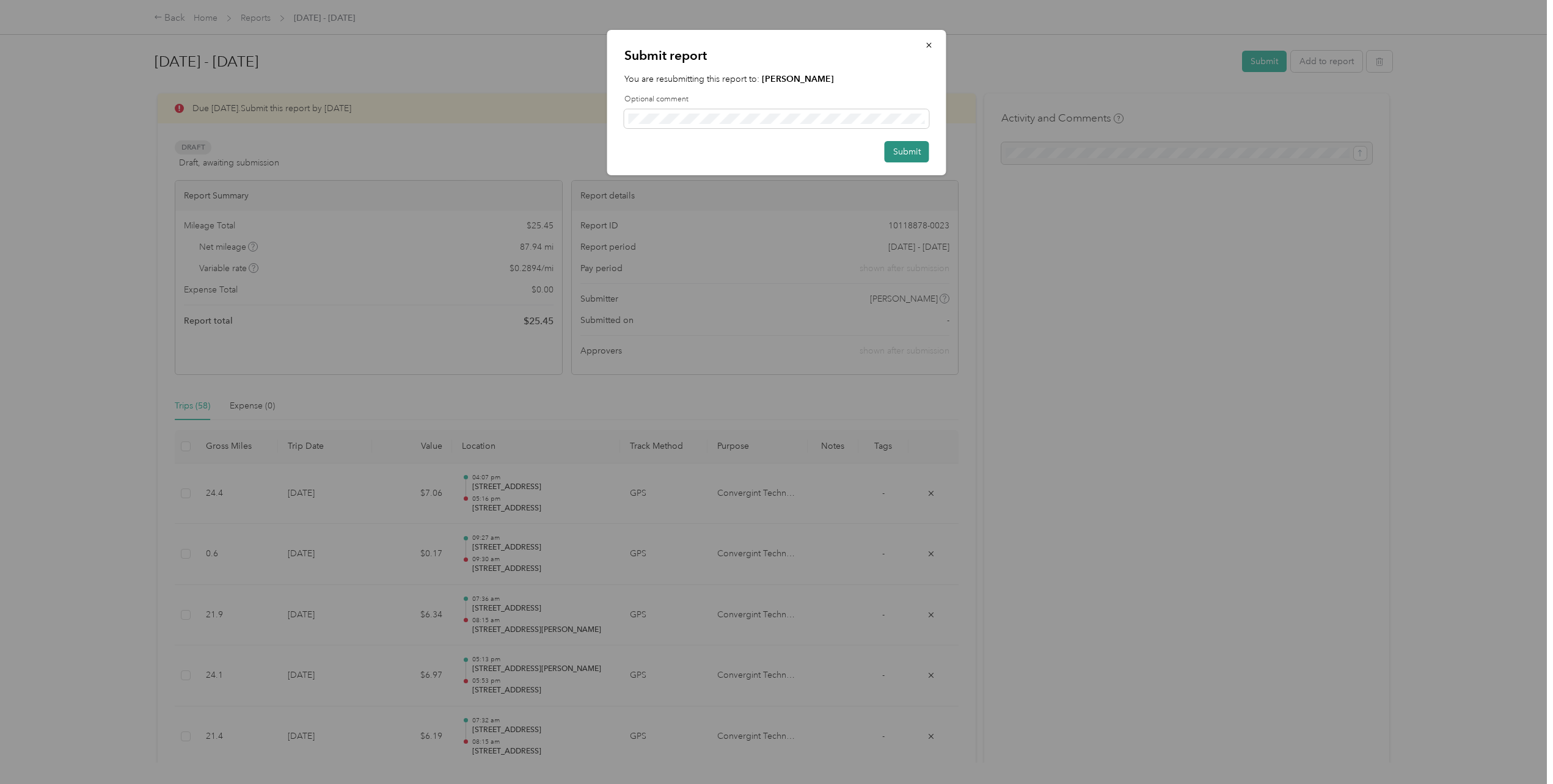
click at [921, 146] on button "Submit" at bounding box center [907, 151] width 45 height 21
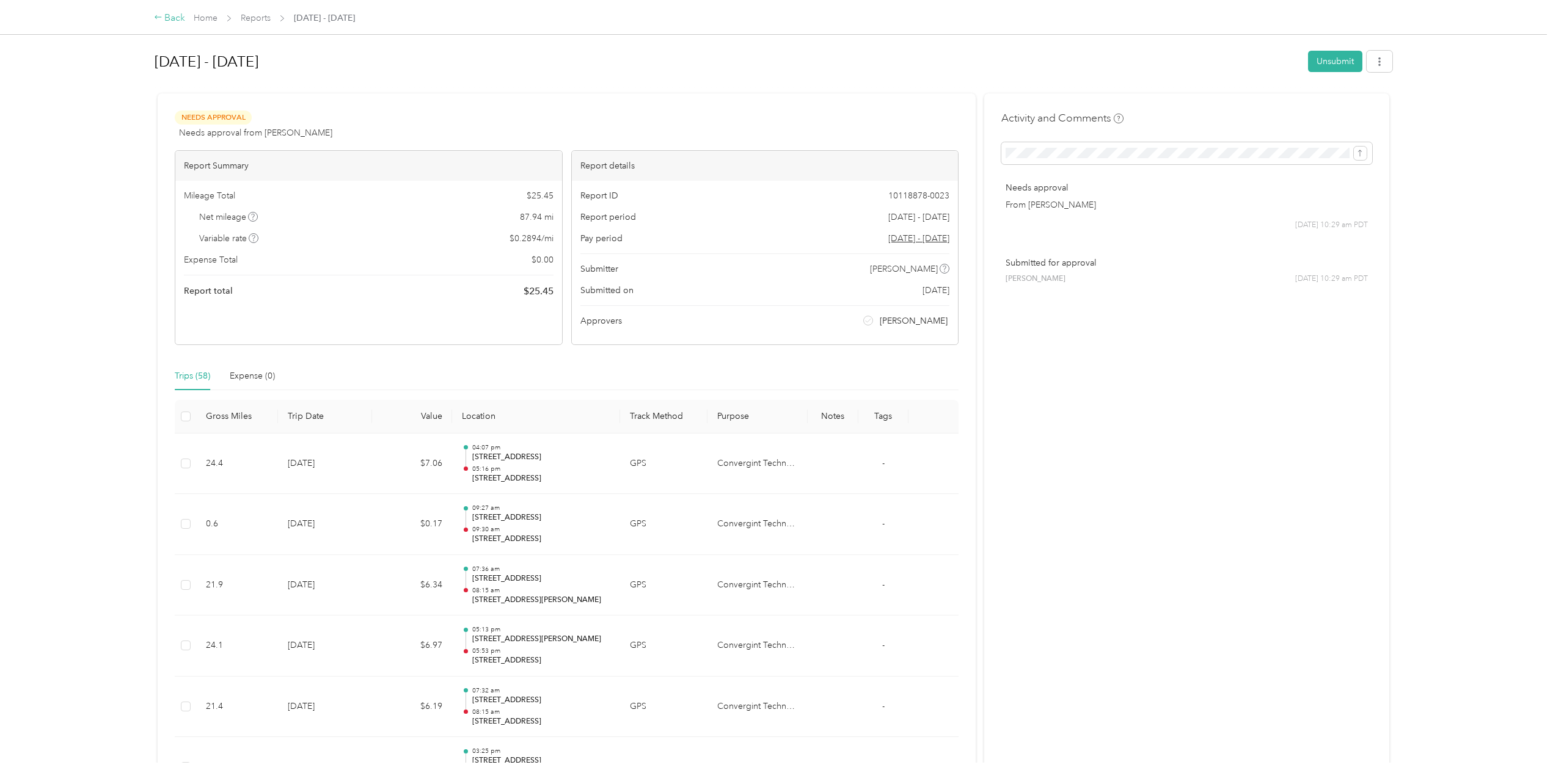
click at [169, 19] on div "Back" at bounding box center [170, 19] width 32 height 15
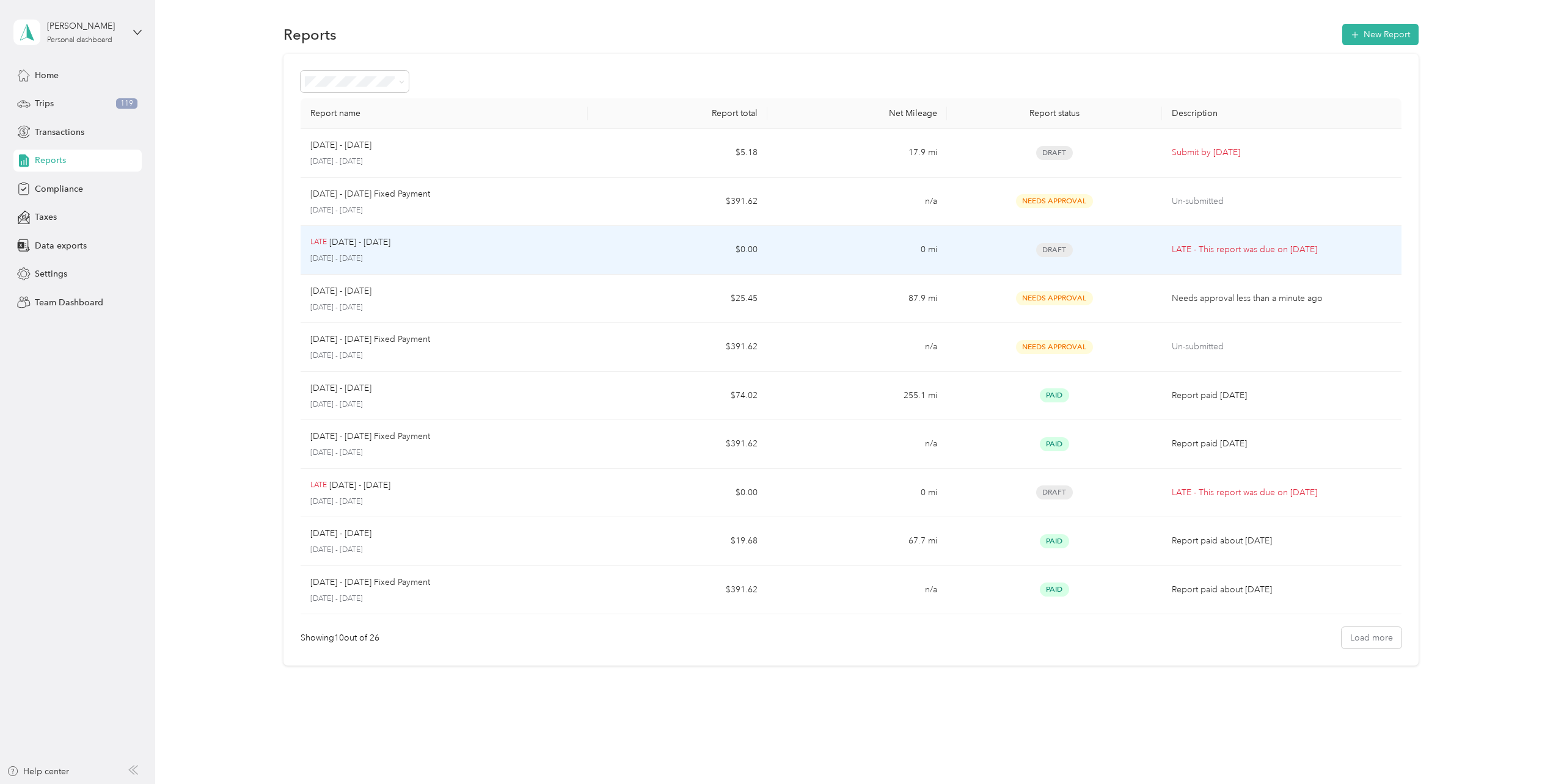
click at [584, 258] on td "LATE [DATE] - [DATE] [DATE] - [DATE]" at bounding box center [444, 250] width 287 height 49
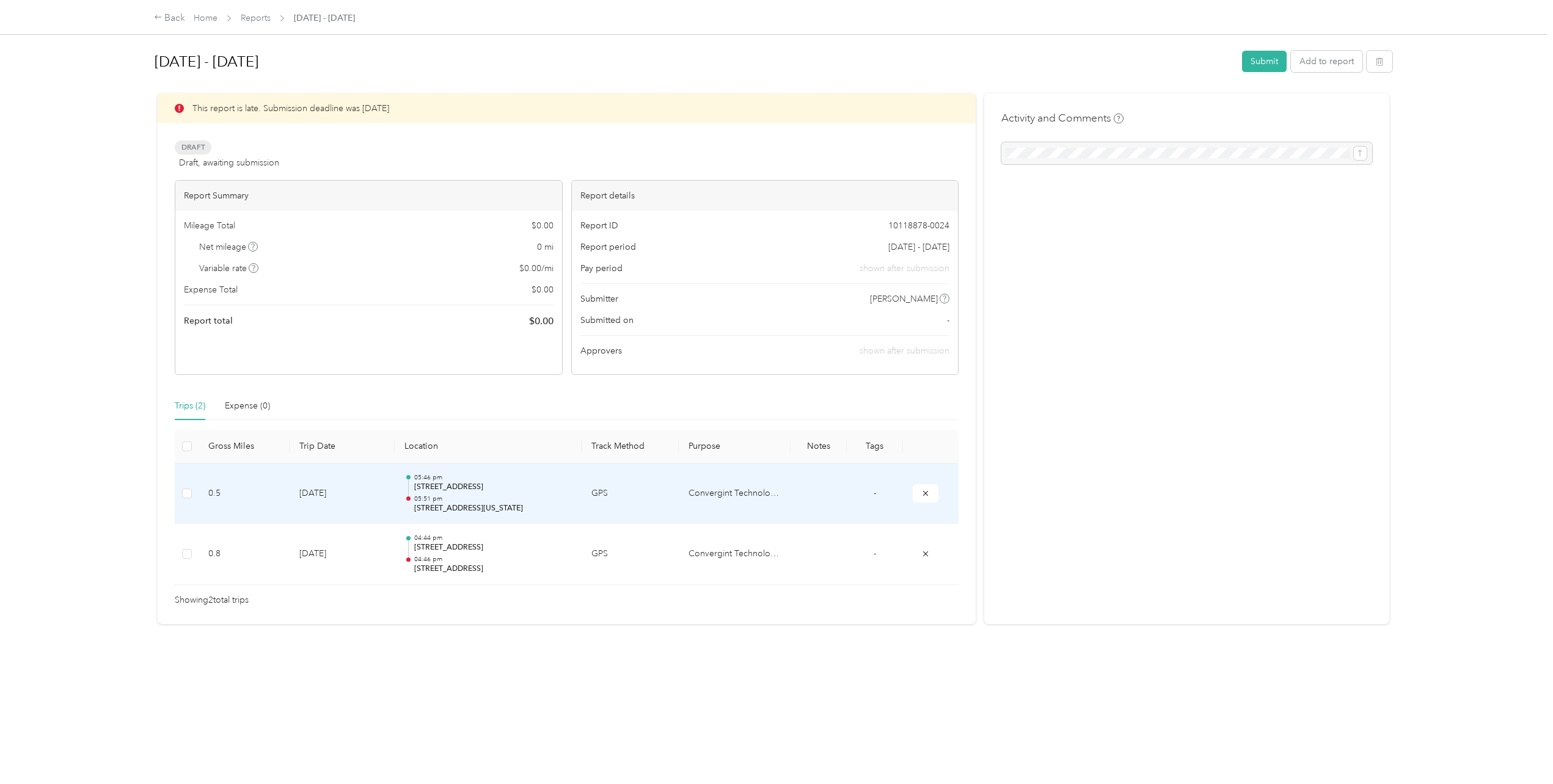
click at [753, 493] on td "Convergint Technologies" at bounding box center [734, 494] width 112 height 61
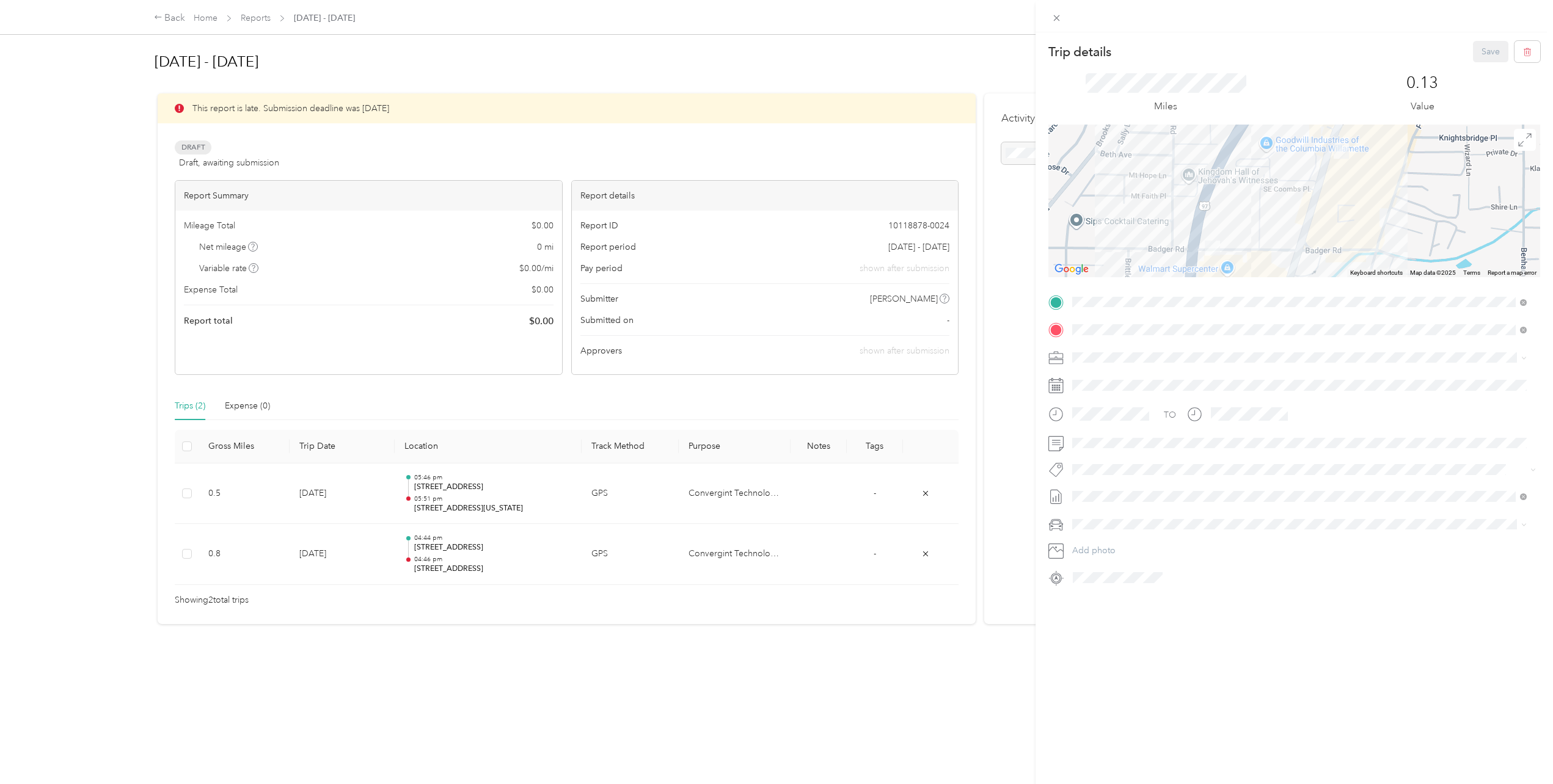
click at [787, 443] on div "Trip details Save This trip cannot be edited because it is either under review,…" at bounding box center [776, 392] width 1553 height 784
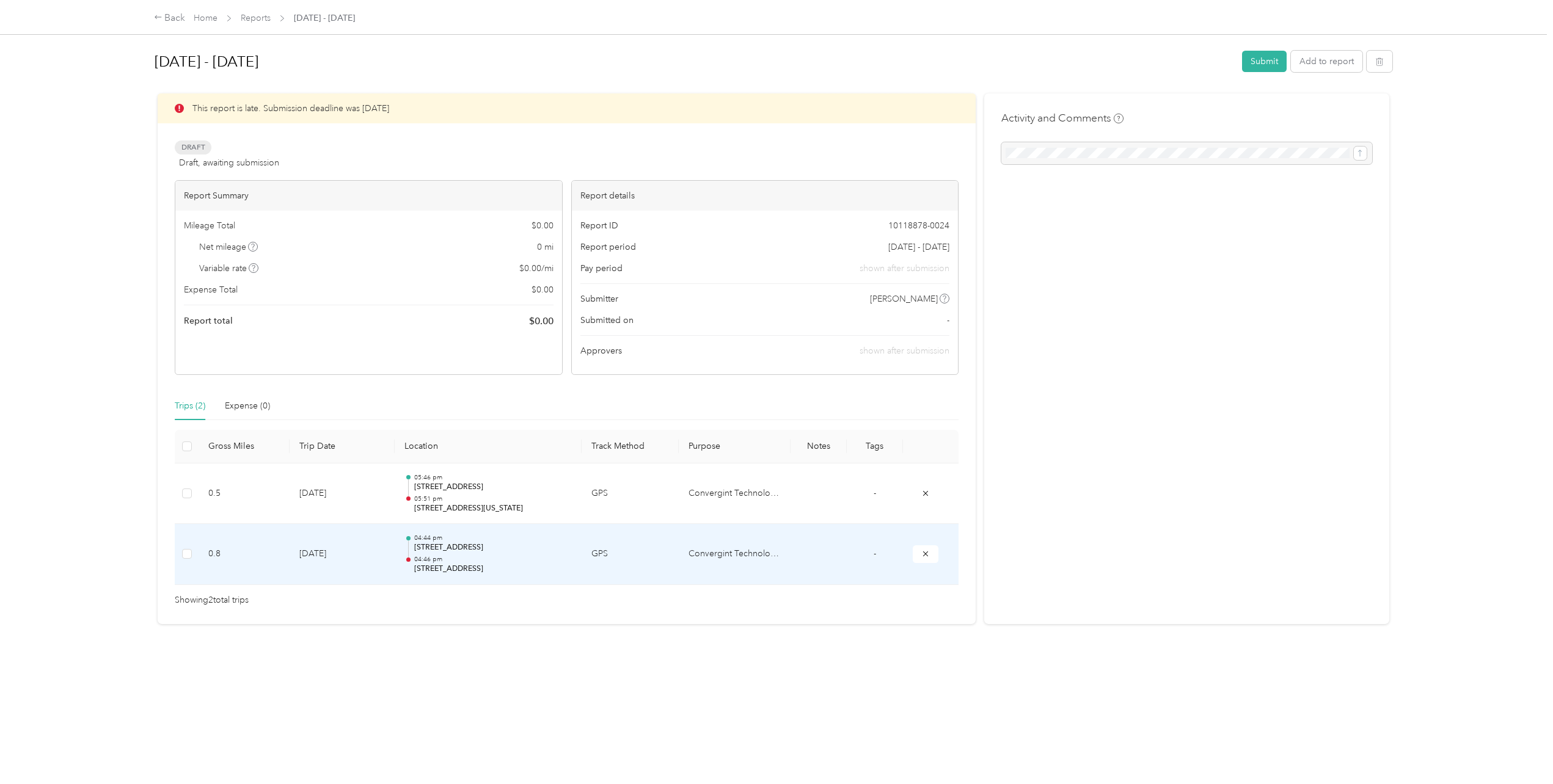
click at [516, 550] on p "[STREET_ADDRESS]" at bounding box center [492, 548] width 157 height 11
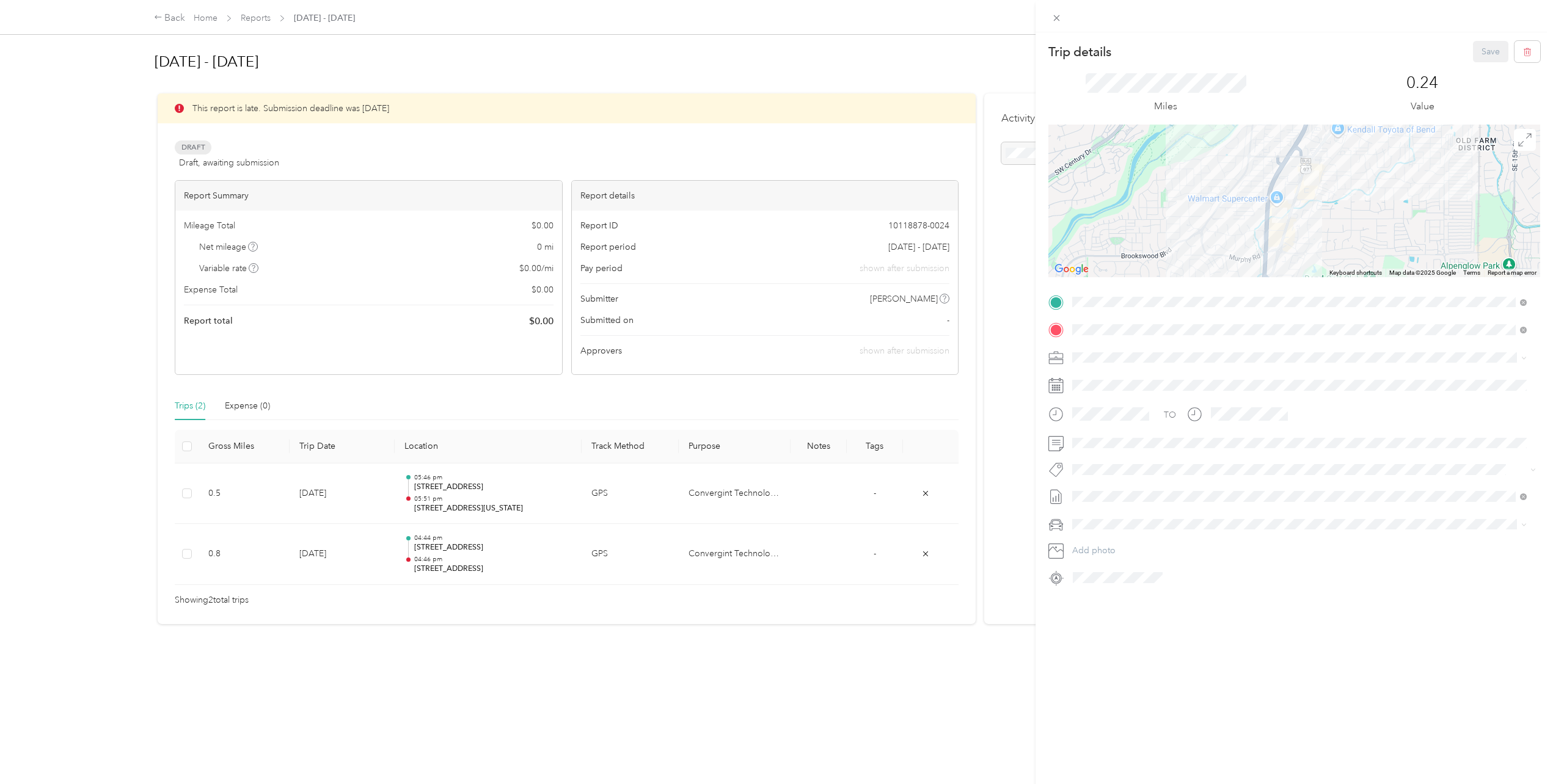
click at [948, 62] on div "Trip details Save" at bounding box center [1293, 51] width 491 height 21
click at [948, 15] on icon at bounding box center [1056, 18] width 10 height 10
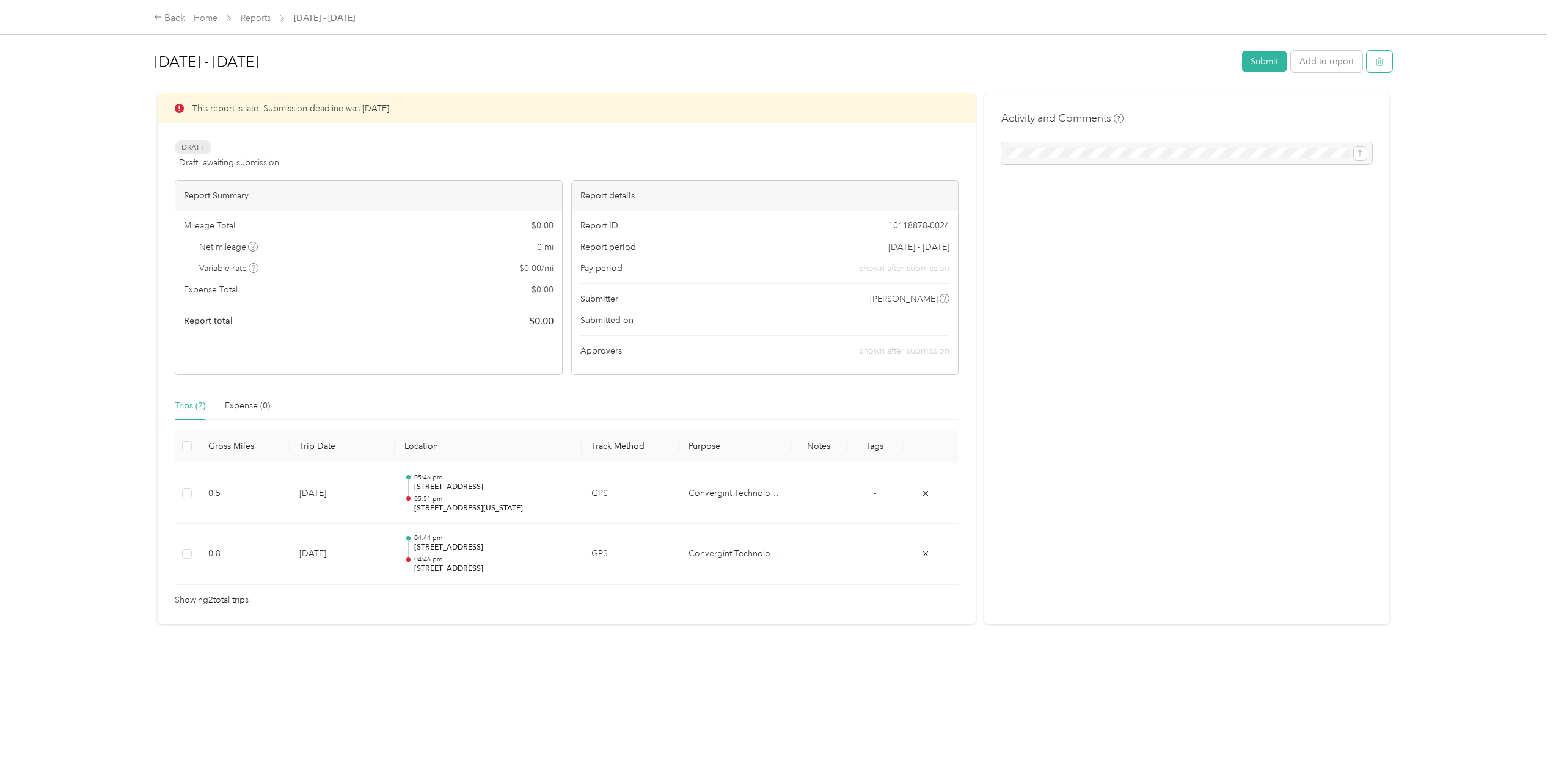
click at [948, 65] on icon "button" at bounding box center [1379, 61] width 8 height 8
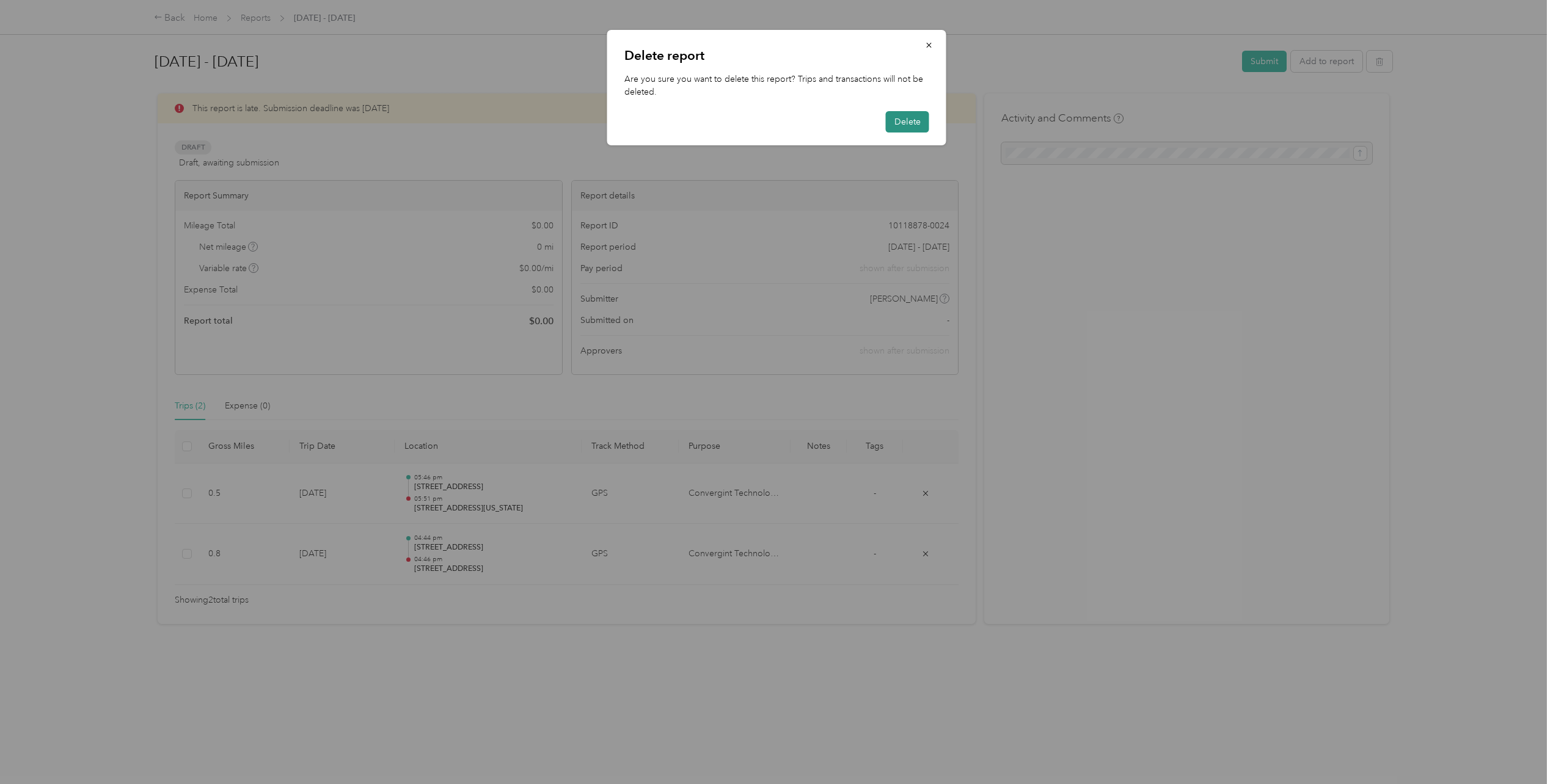
click at [921, 119] on button "Delete" at bounding box center [907, 121] width 44 height 21
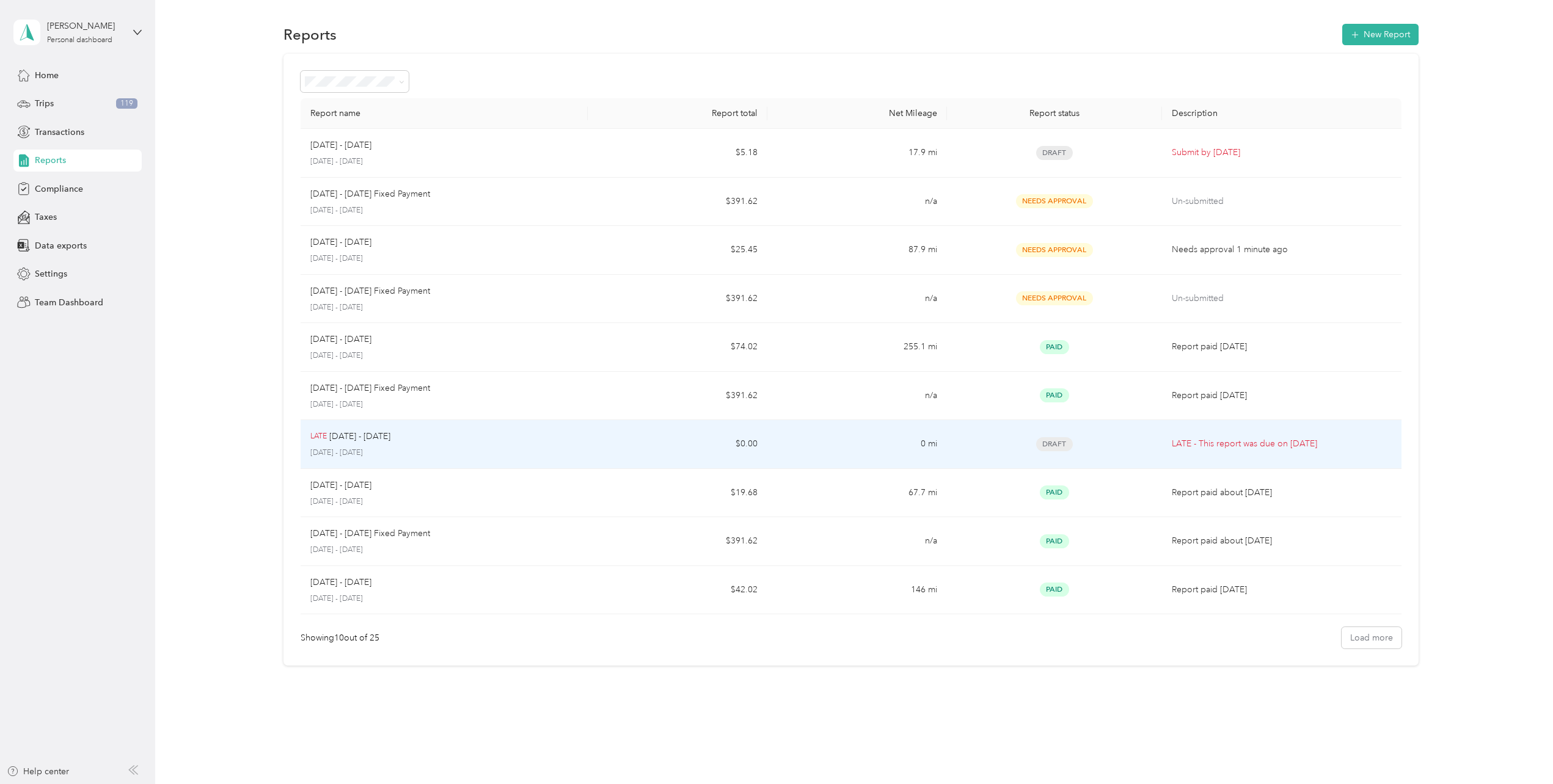
click at [578, 457] on td "LATE [DATE] - [DATE] [DATE] - [DATE]" at bounding box center [444, 444] width 287 height 49
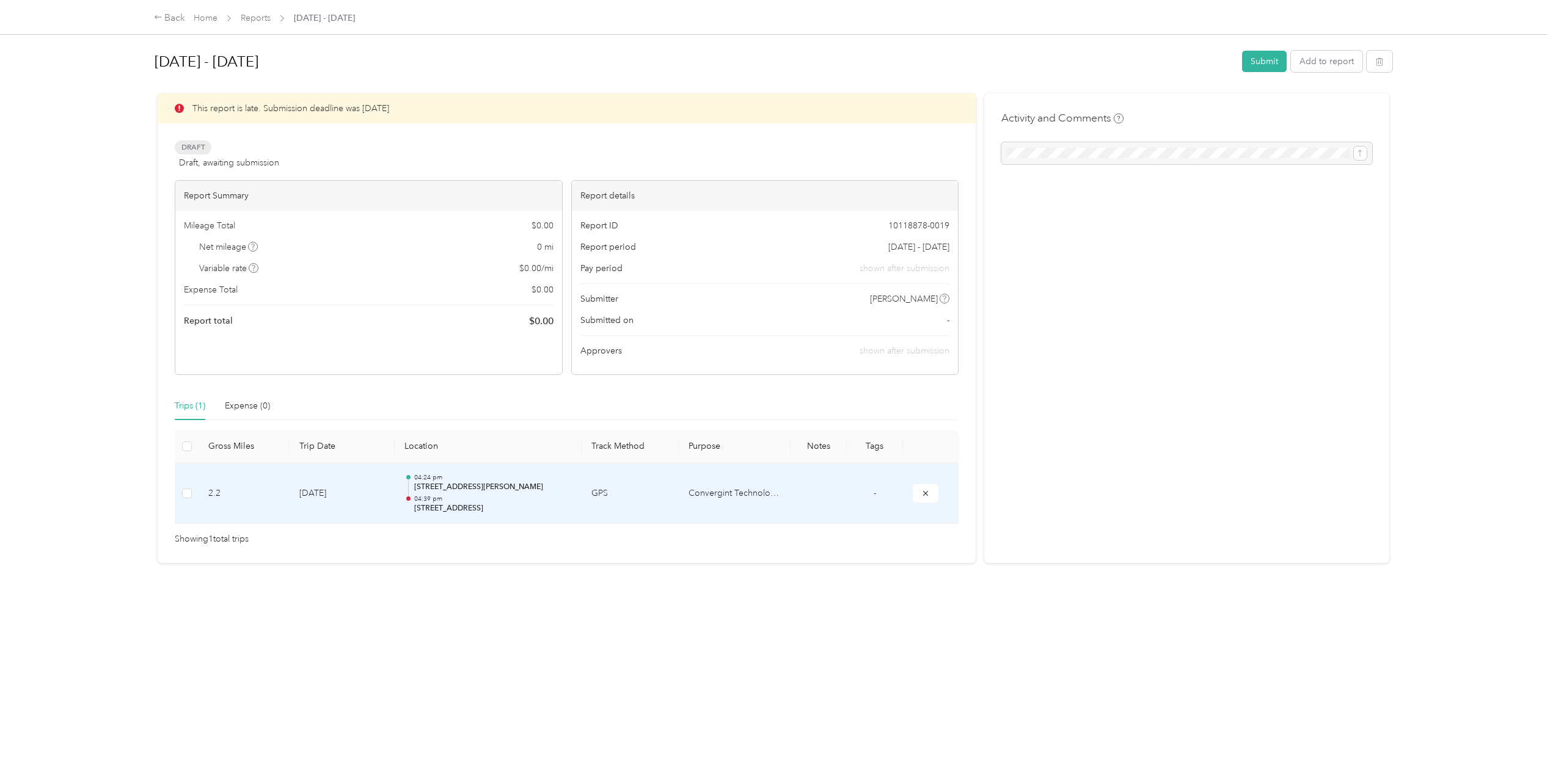
click at [524, 490] on p "[STREET_ADDRESS][PERSON_NAME]" at bounding box center [492, 487] width 157 height 11
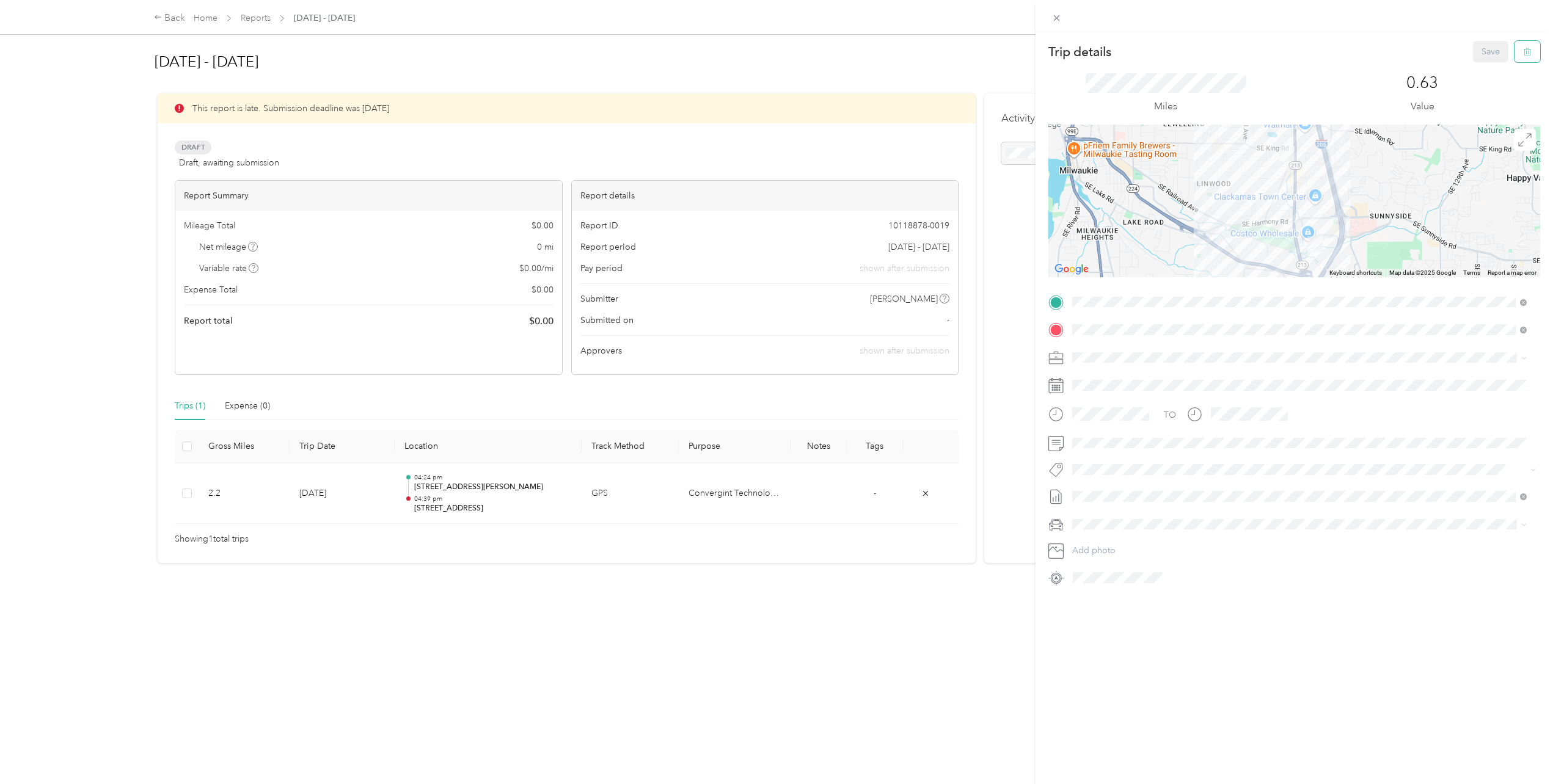
click at [948, 42] on button "button" at bounding box center [1527, 51] width 26 height 21
click at [948, 69] on button "Yes" at bounding box center [1483, 66] width 24 height 19
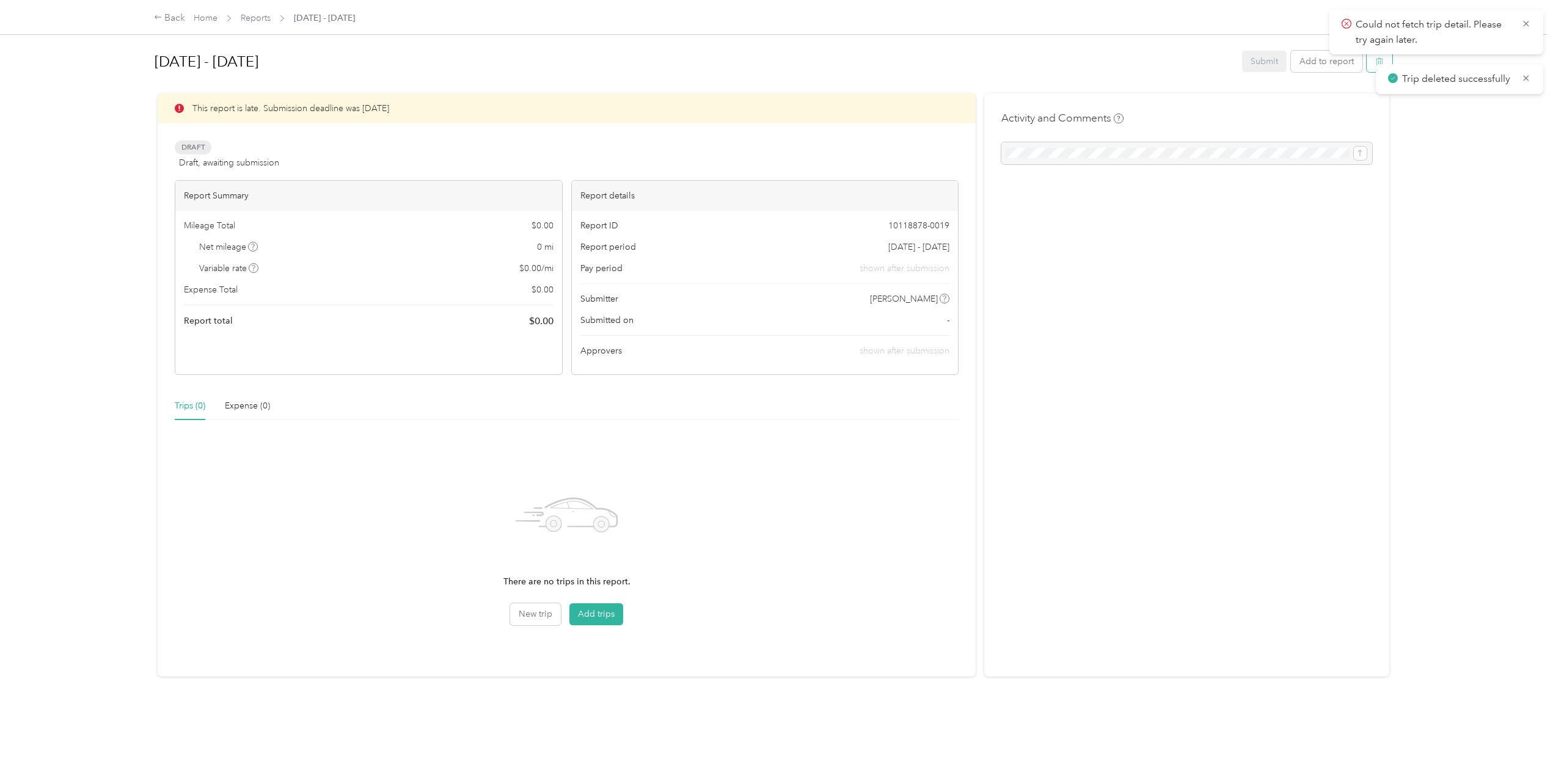
click at [948, 64] on icon "button" at bounding box center [1379, 61] width 8 height 8
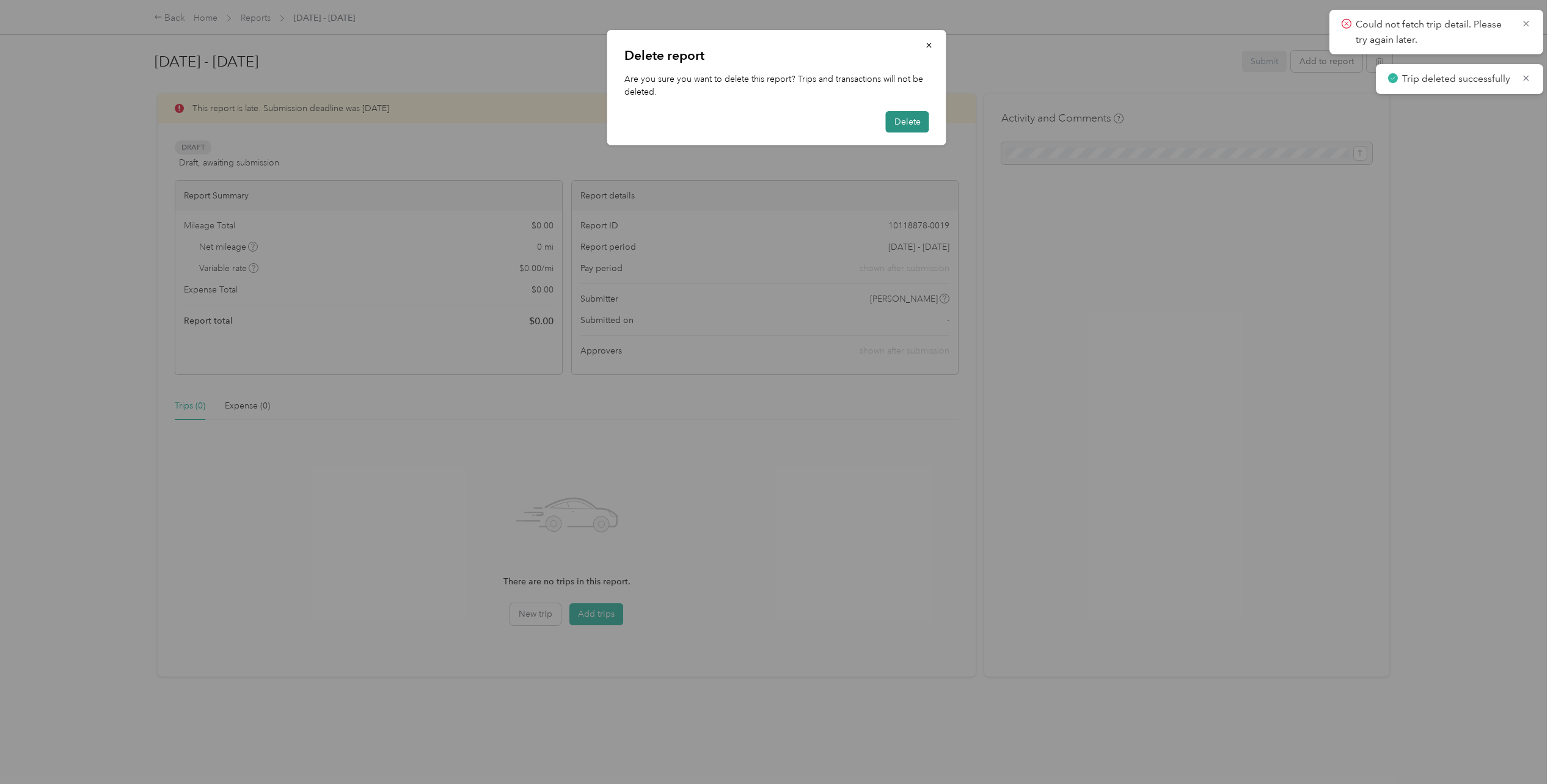
click at [912, 118] on button "Delete" at bounding box center [907, 121] width 44 height 21
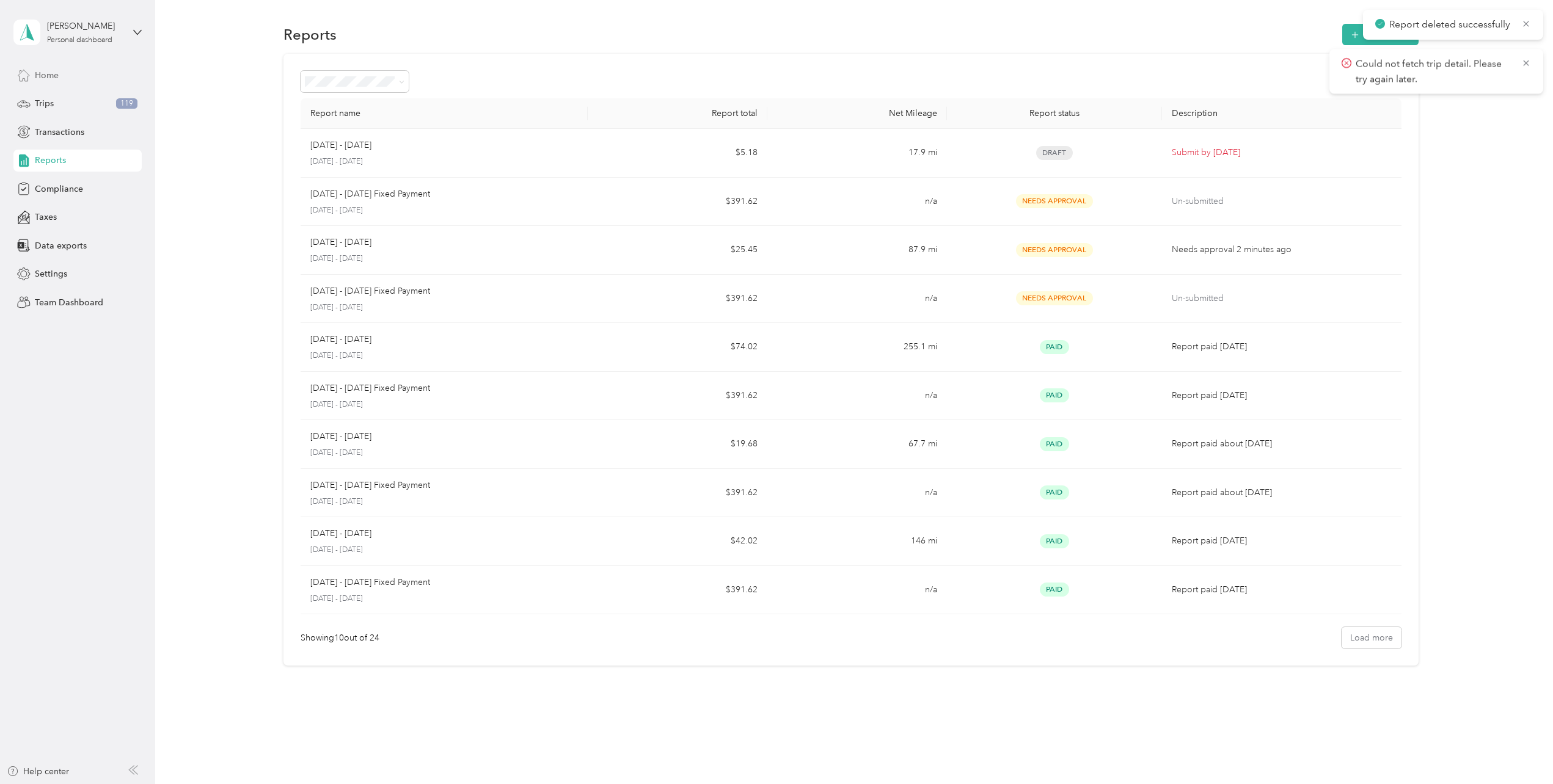
click at [29, 70] on icon at bounding box center [23, 75] width 13 height 13
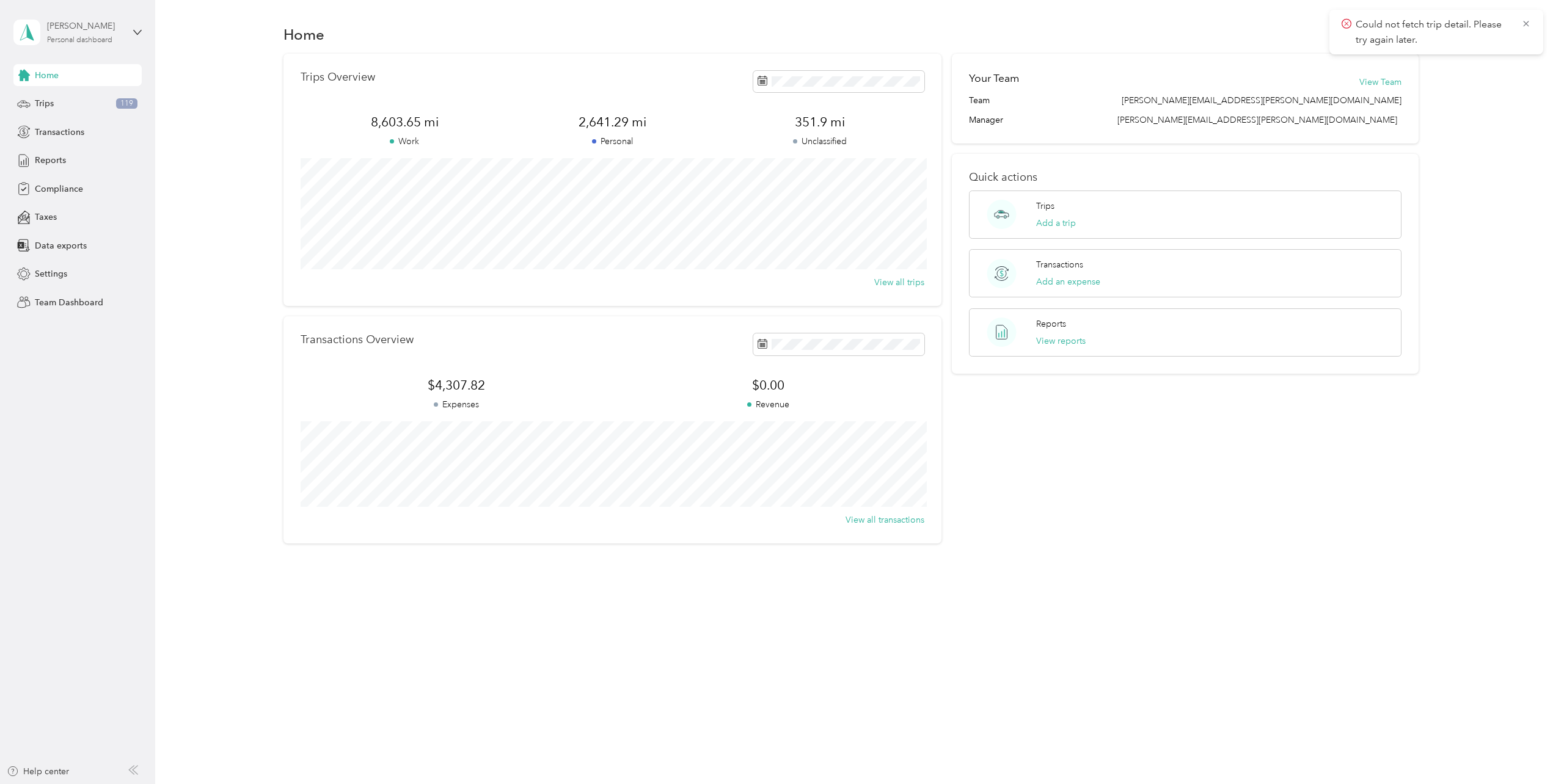
click at [80, 32] on div "[PERSON_NAME]" at bounding box center [85, 26] width 76 height 13
click at [87, 107] on div "Team dashboard" at bounding box center [211, 99] width 378 height 21
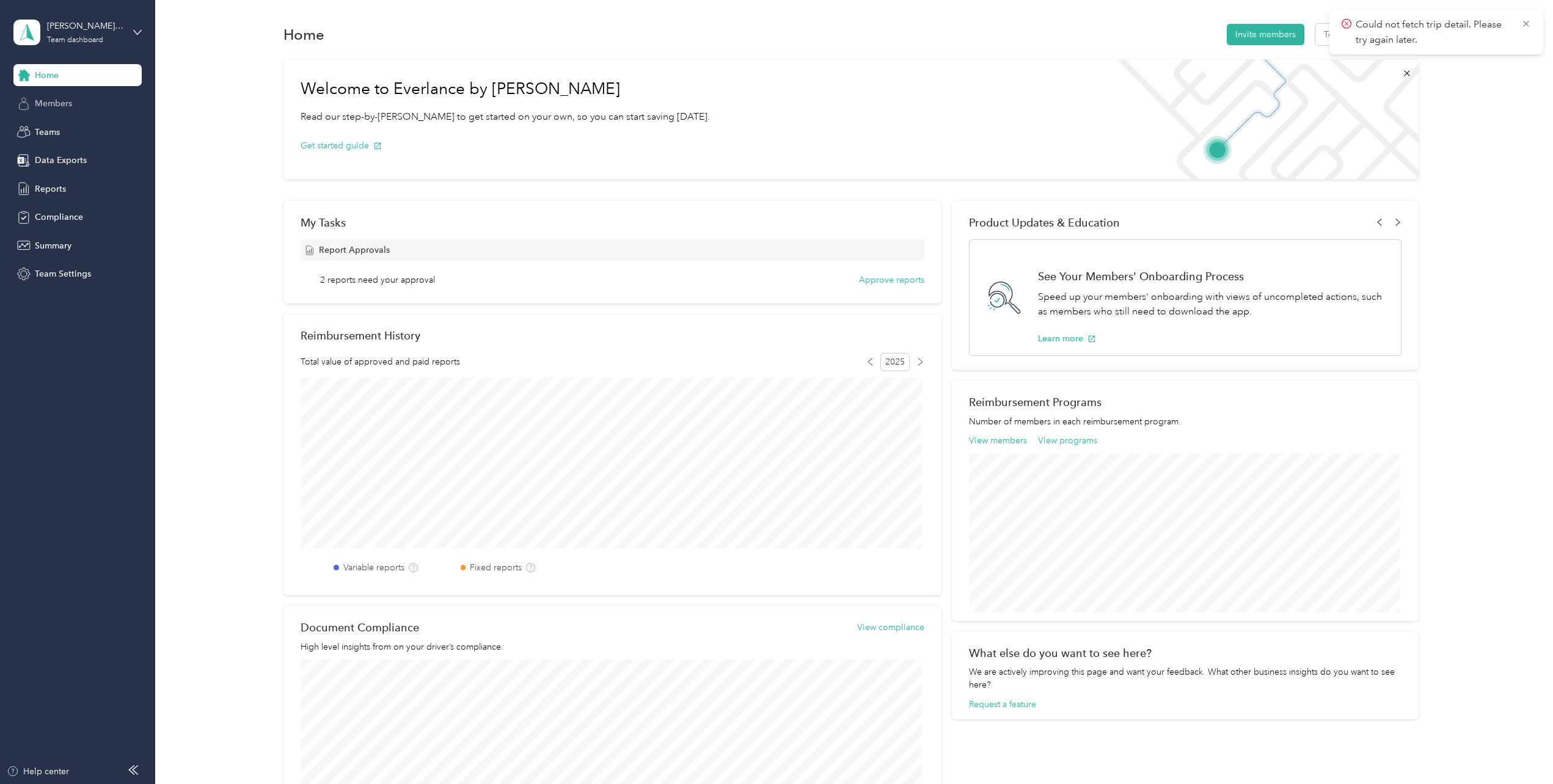
click at [42, 108] on span "Members" at bounding box center [54, 104] width 37 height 13
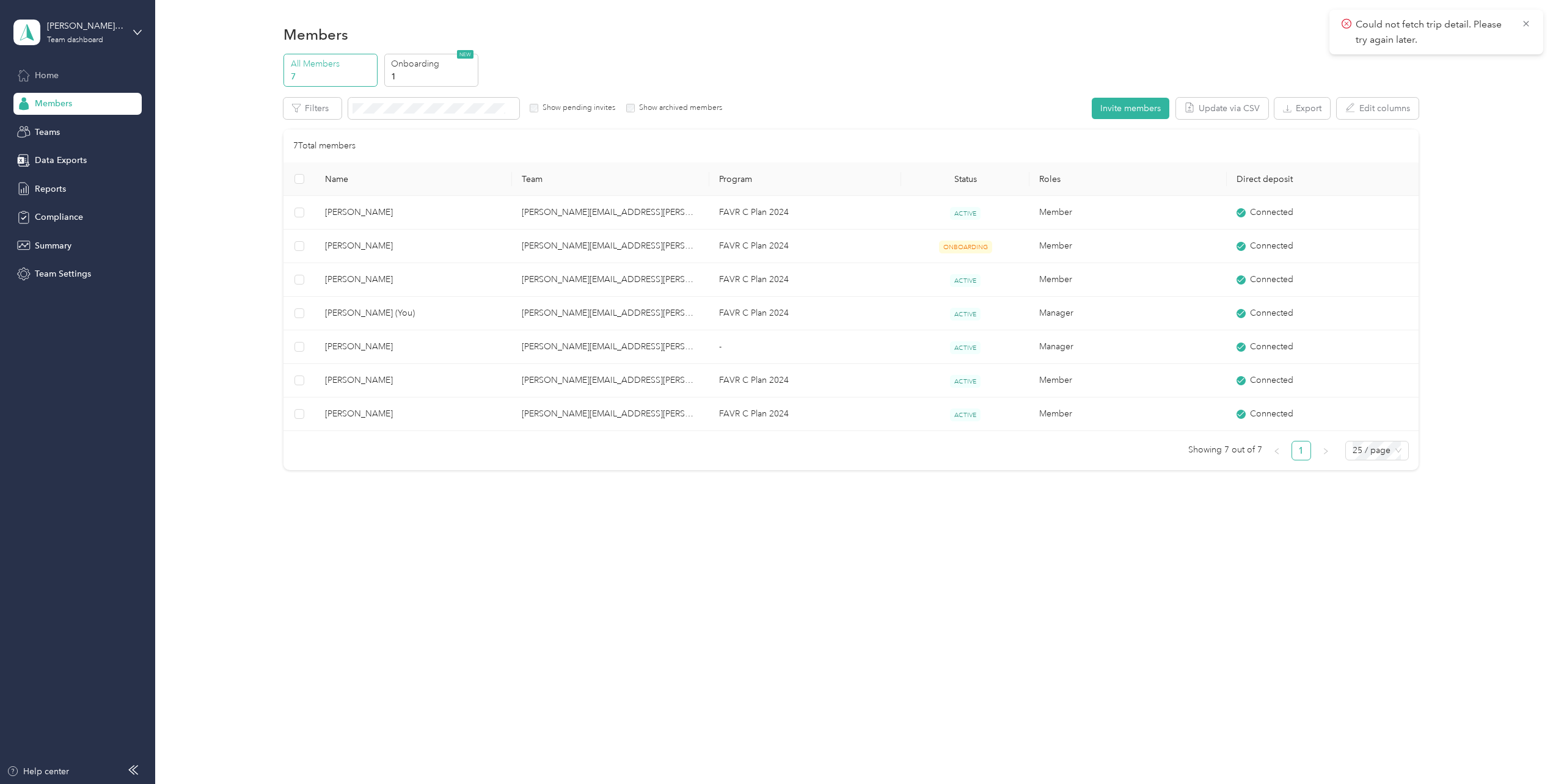
click at [57, 80] on span "Home" at bounding box center [47, 75] width 24 height 13
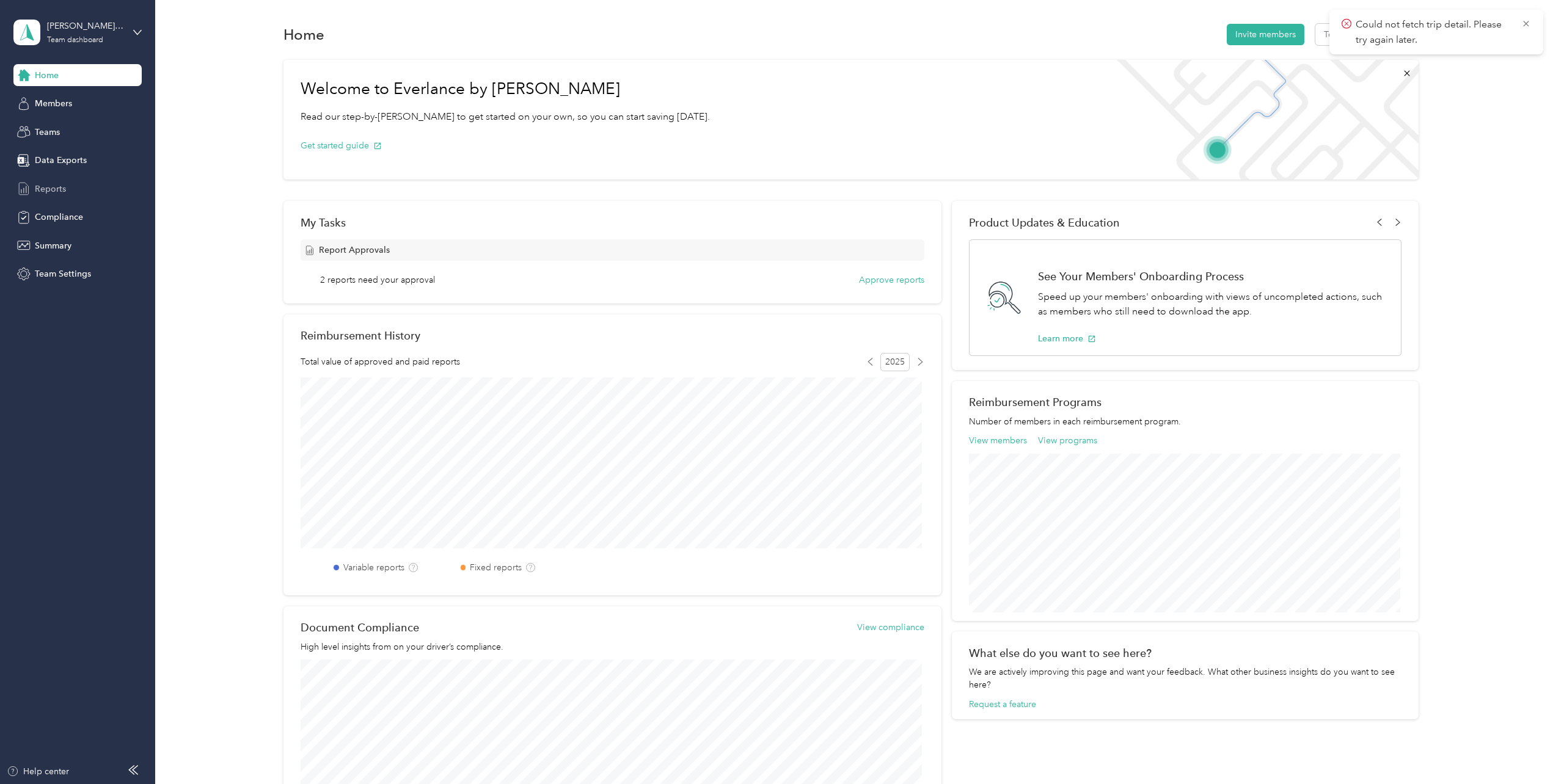
click at [70, 194] on div "Reports" at bounding box center [77, 189] width 128 height 22
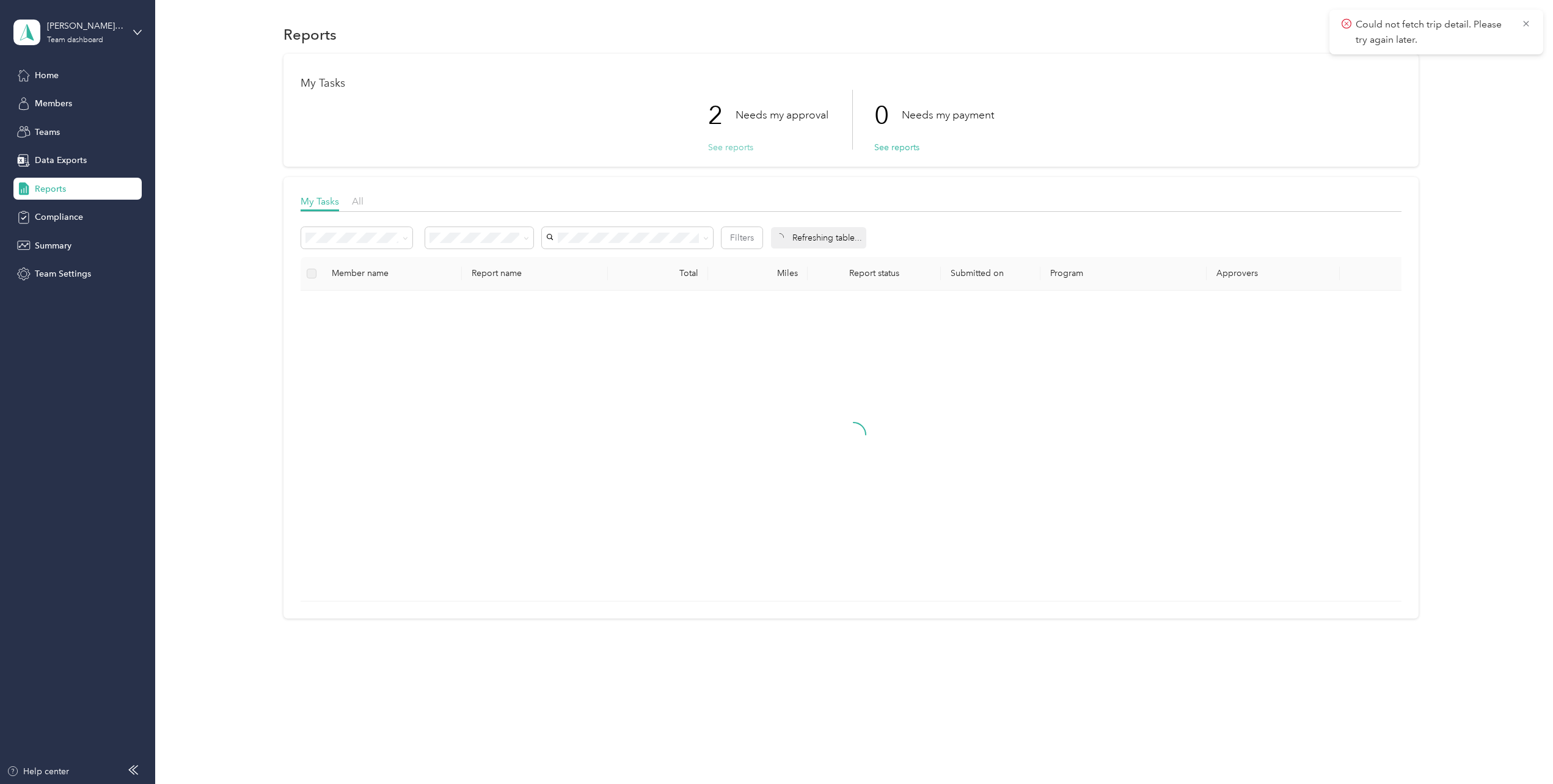
click at [727, 147] on button "See reports" at bounding box center [731, 147] width 45 height 13
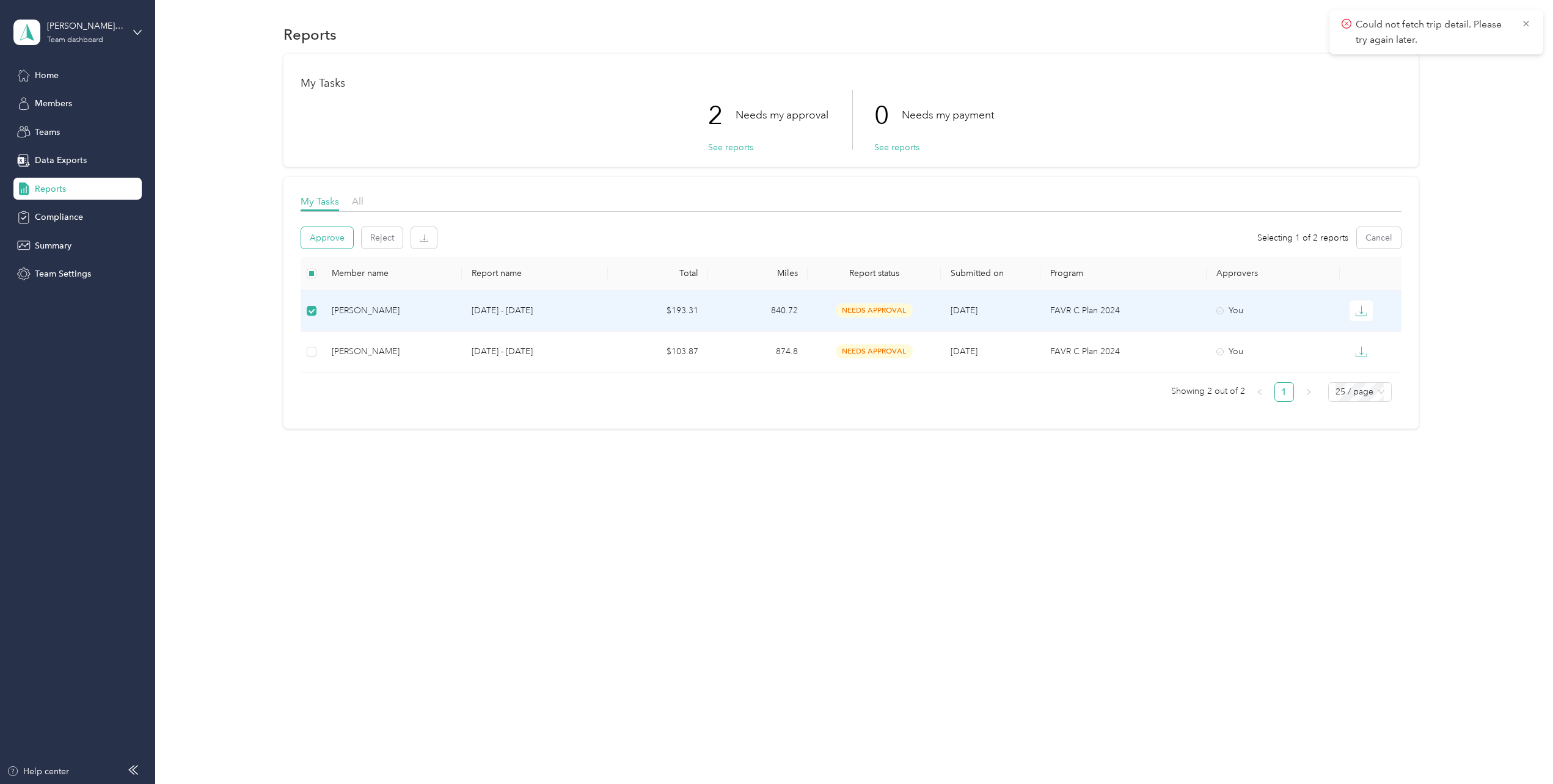
click at [334, 234] on button "Approve" at bounding box center [327, 237] width 52 height 21
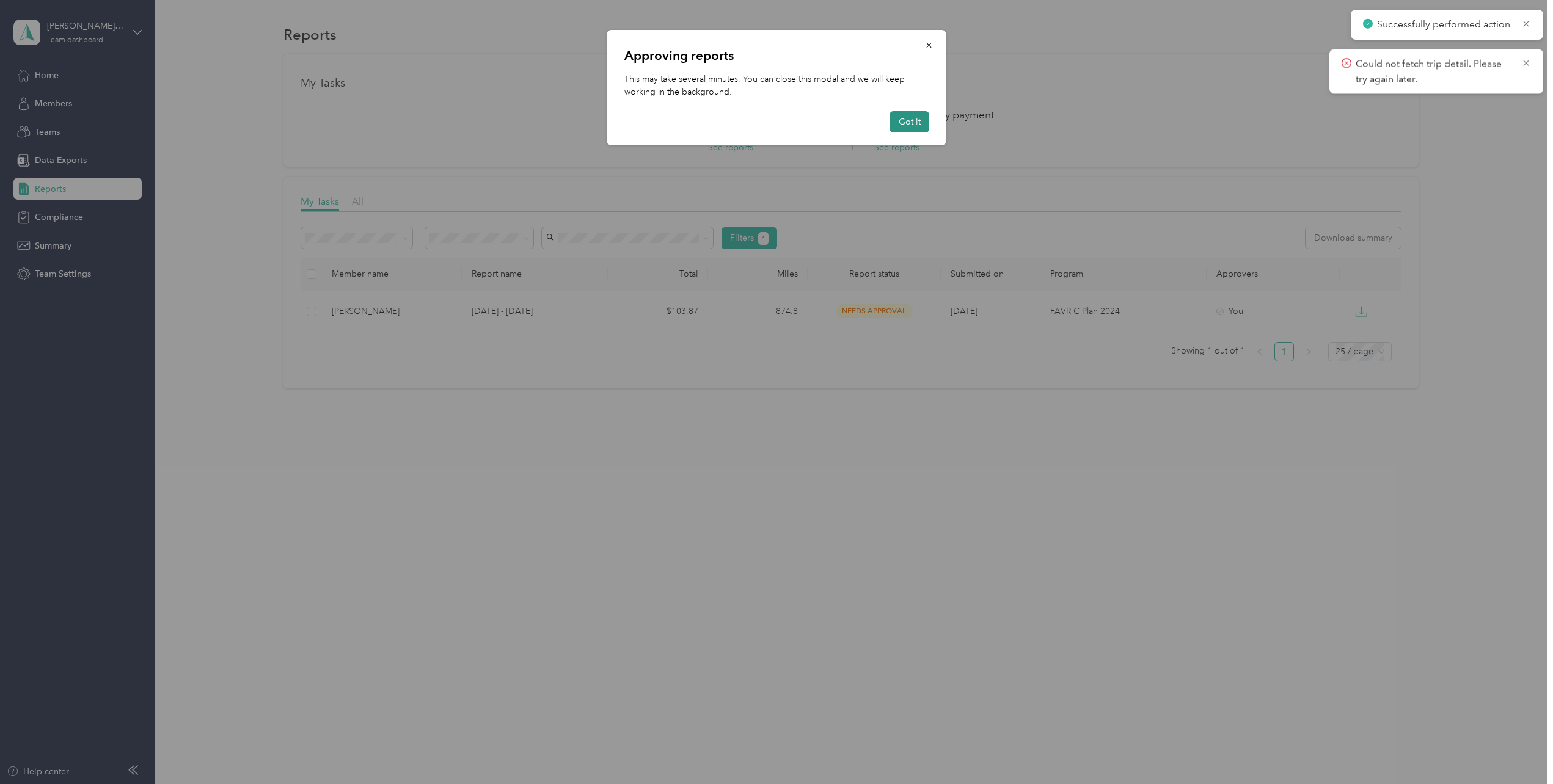
click at [908, 121] on button "Got it" at bounding box center [910, 121] width 39 height 21
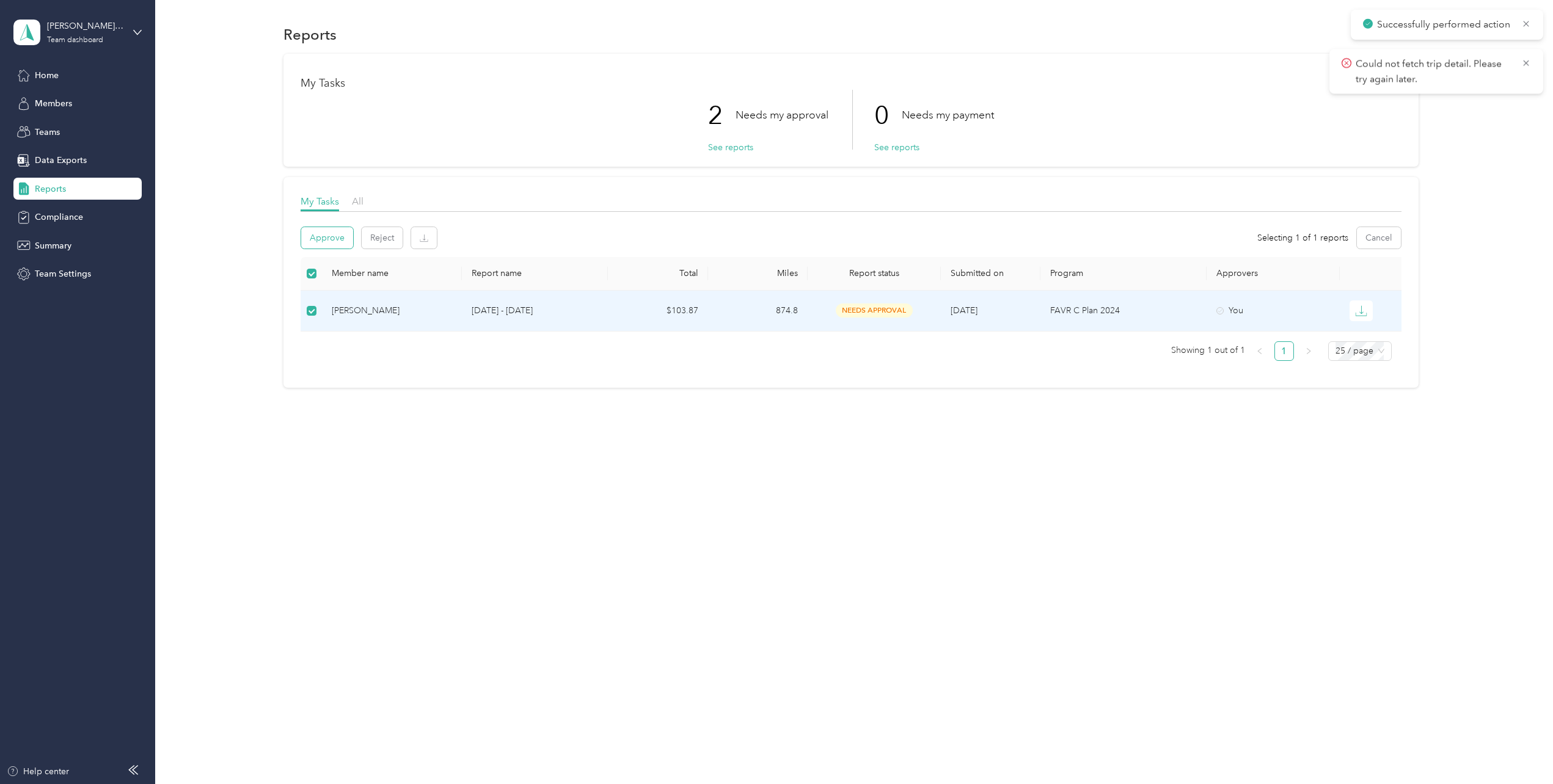
click at [325, 237] on button "Approve" at bounding box center [327, 237] width 52 height 21
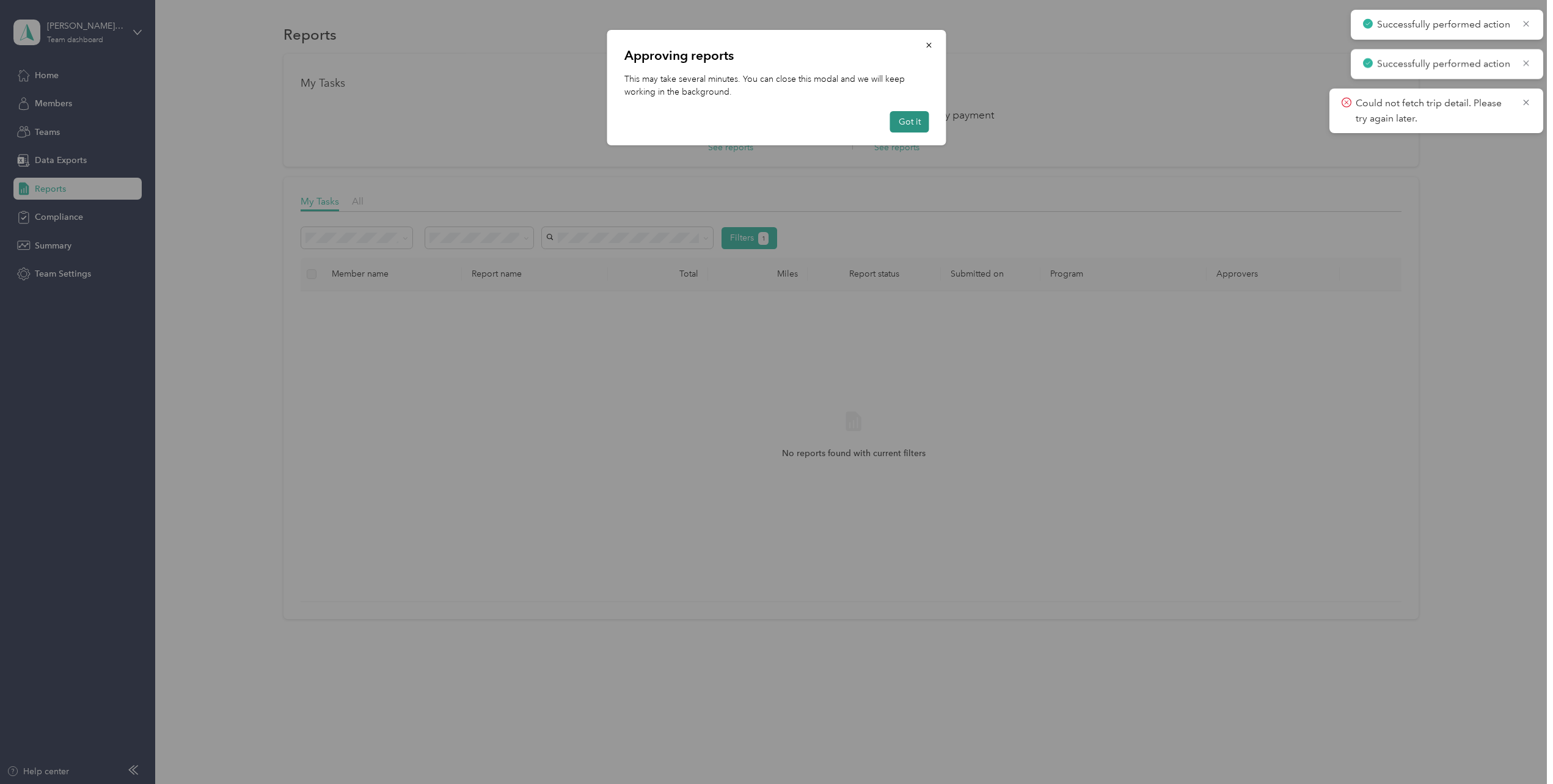
click at [905, 124] on button "Got it" at bounding box center [910, 121] width 39 height 21
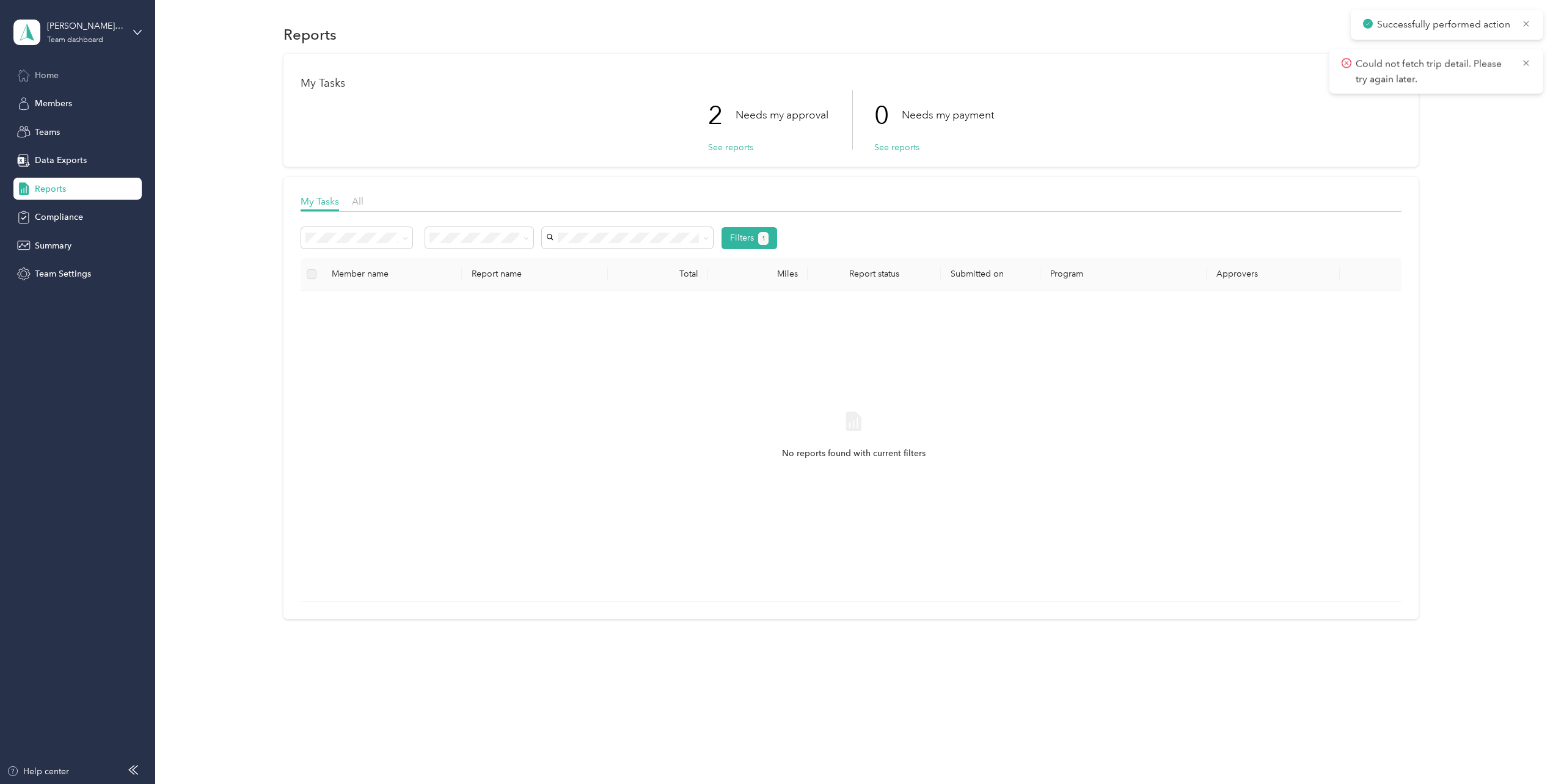
click at [55, 76] on span "Home" at bounding box center [47, 75] width 24 height 13
